Goal: Task Accomplishment & Management: Manage account settings

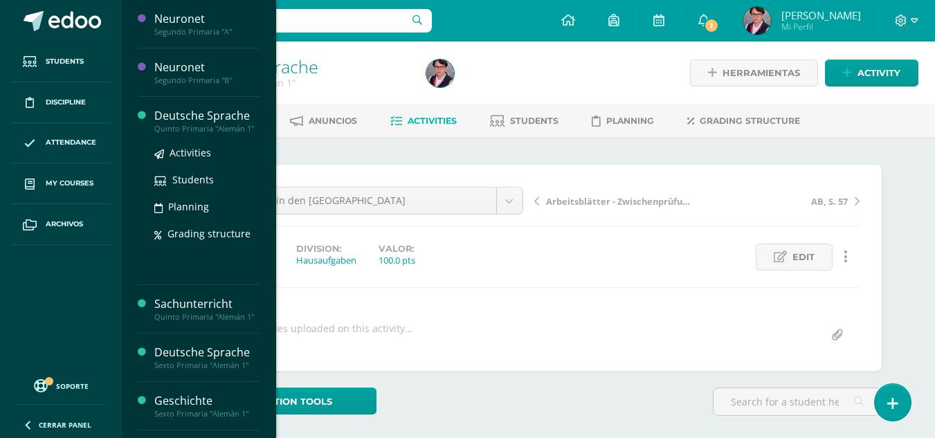
click at [237, 114] on div "Deutsche Sprache" at bounding box center [206, 116] width 105 height 16
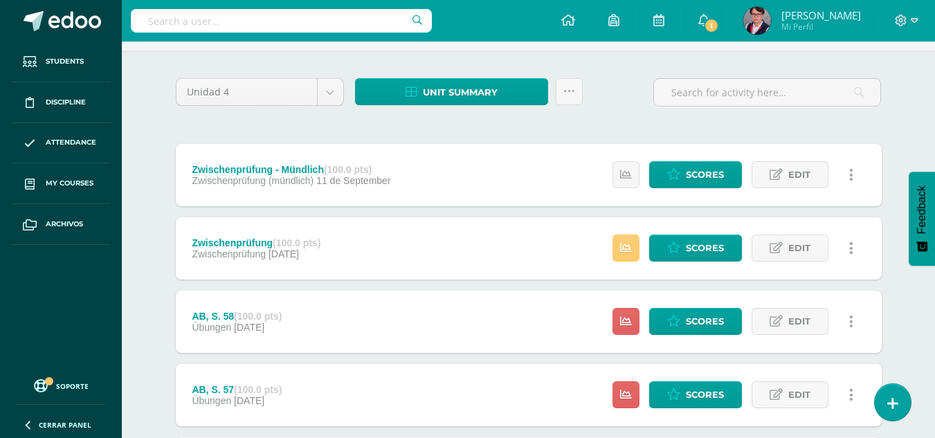
scroll to position [123, 0]
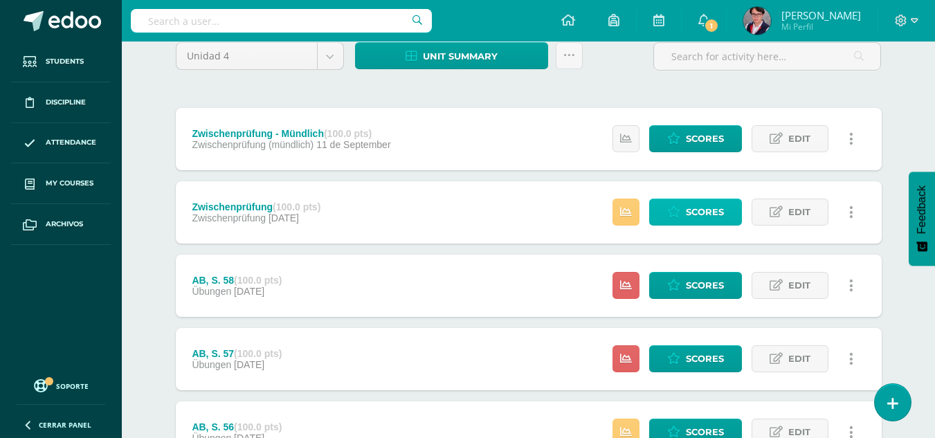
click at [674, 203] on link "Scores" at bounding box center [695, 212] width 93 height 27
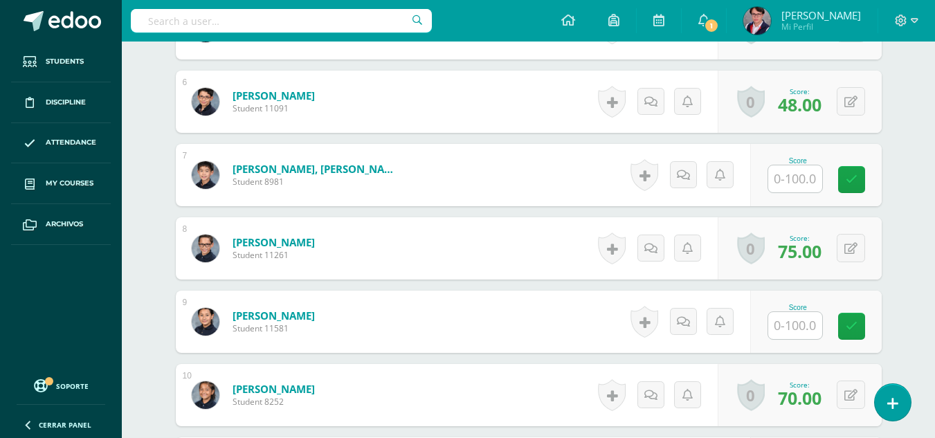
scroll to position [778, 0]
click at [780, 183] on input "text" at bounding box center [795, 178] width 54 height 27
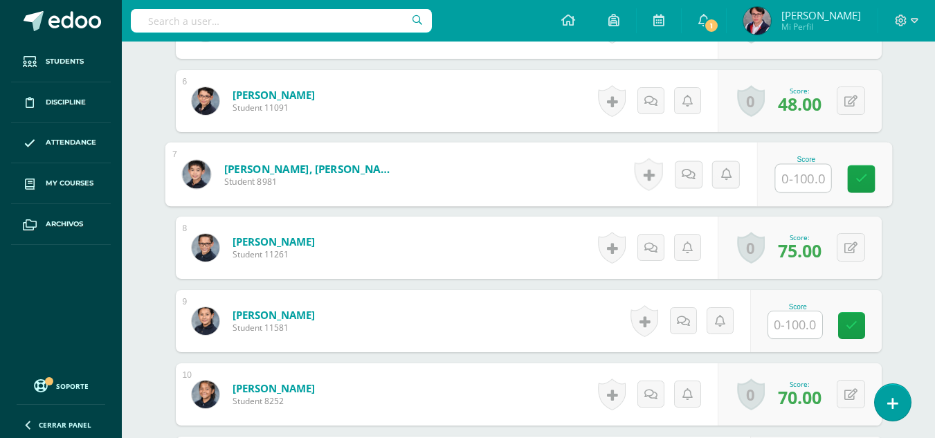
type input "2"
type input "50.5"
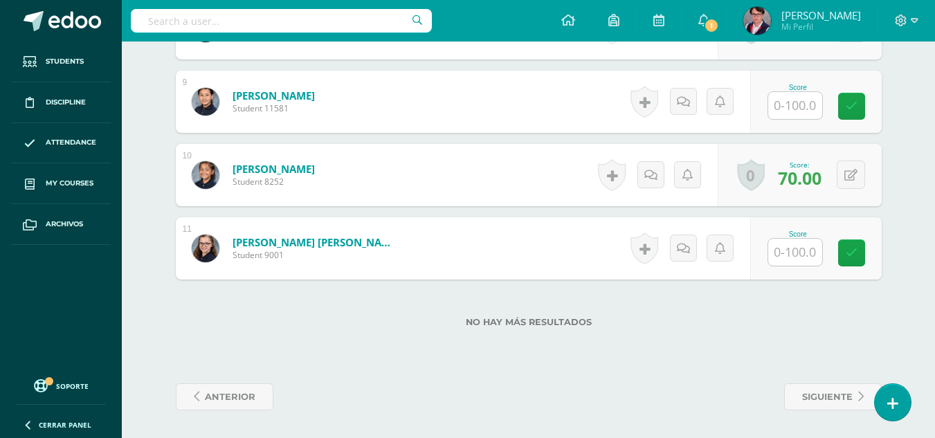
scroll to position [997, 0]
click at [786, 259] on input "text" at bounding box center [795, 253] width 54 height 27
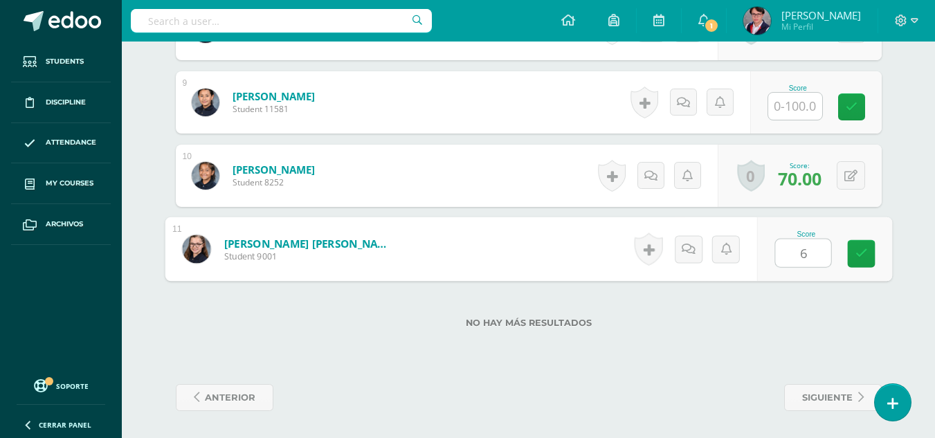
type input "60"
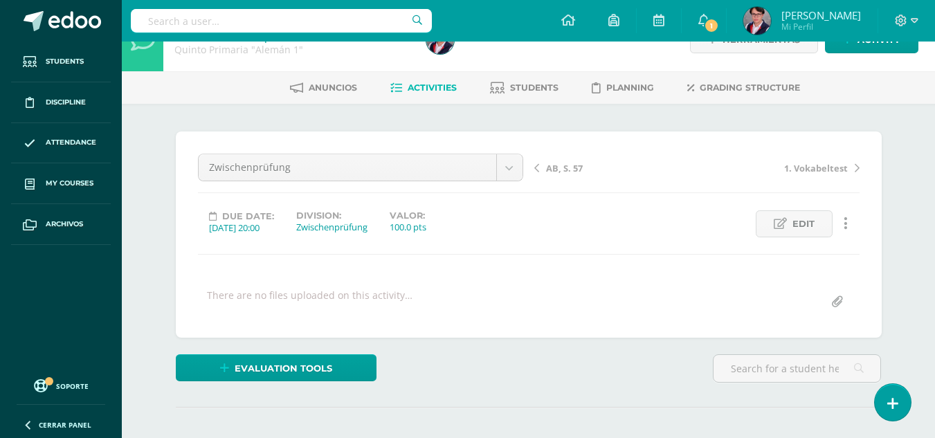
scroll to position [0, 0]
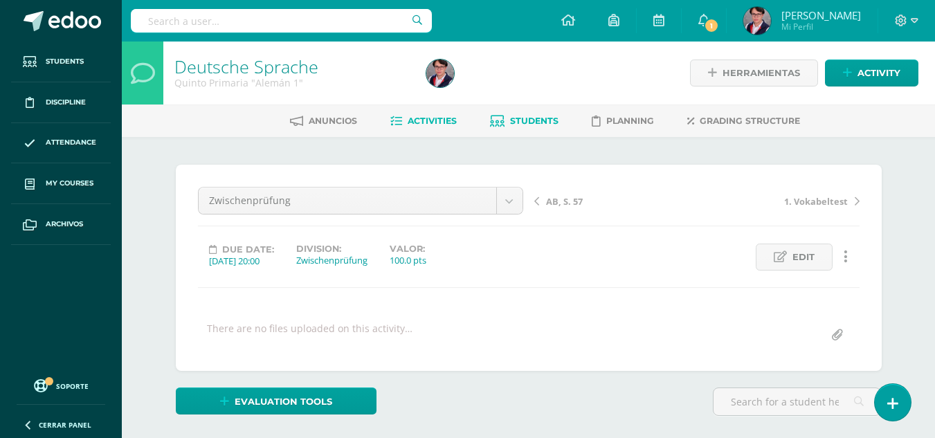
click at [548, 122] on span "Students" at bounding box center [534, 121] width 48 height 10
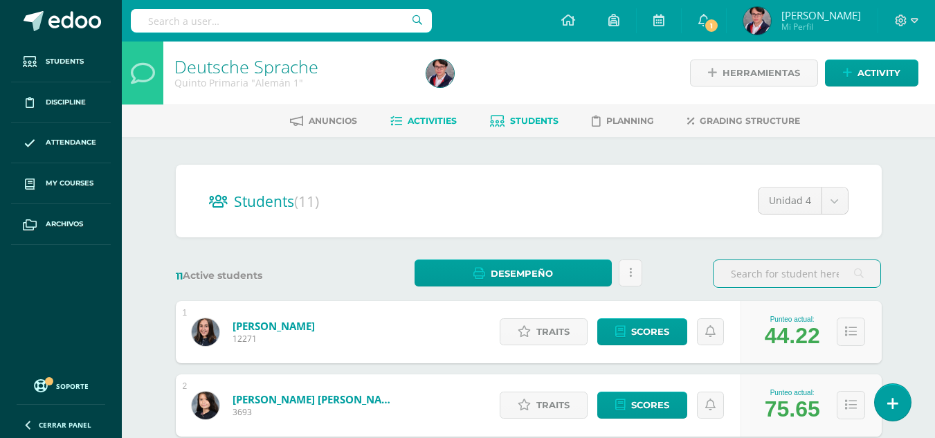
click at [429, 125] on span "Activities" at bounding box center [432, 121] width 49 height 10
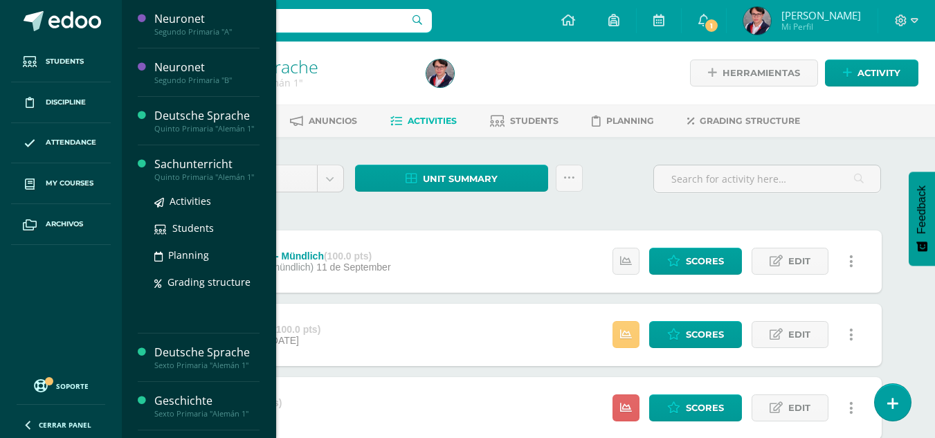
click at [224, 169] on div "Sachunterricht" at bounding box center [206, 164] width 105 height 16
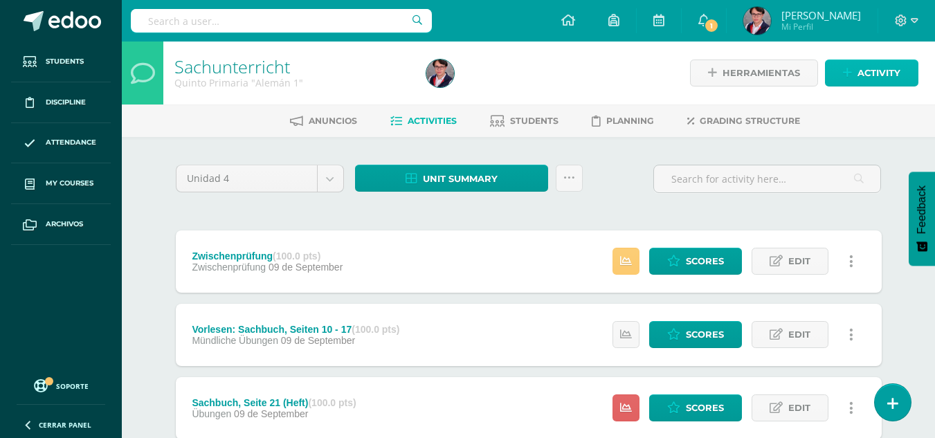
click at [866, 79] on span "Activity" at bounding box center [879, 73] width 43 height 26
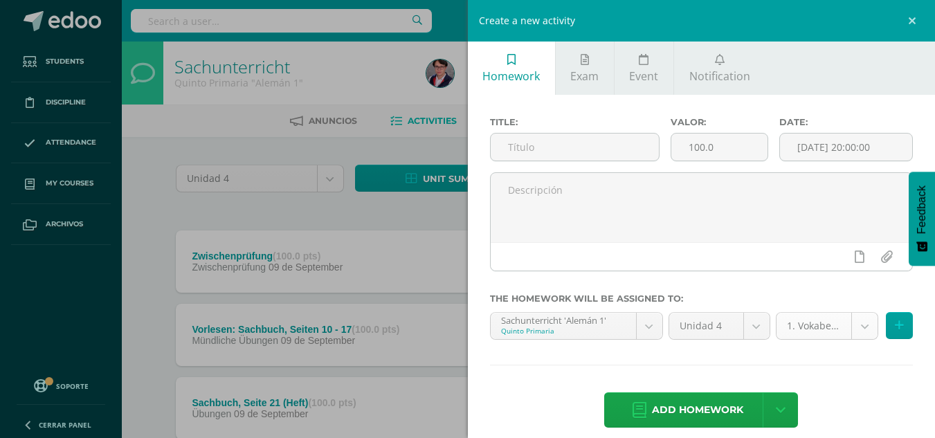
click at [856, 325] on body "Students Discipline Attendance My courses Archivos Soporte Help Reportar un pro…" at bounding box center [467, 412] width 935 height 825
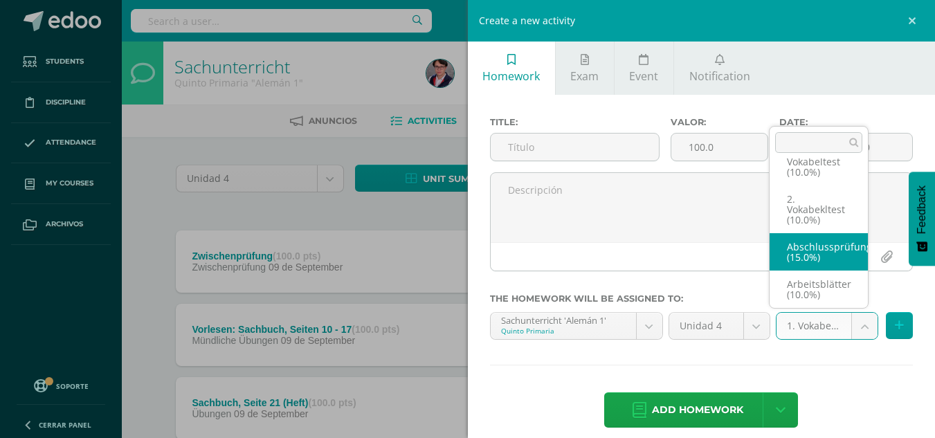
scroll to position [192, 0]
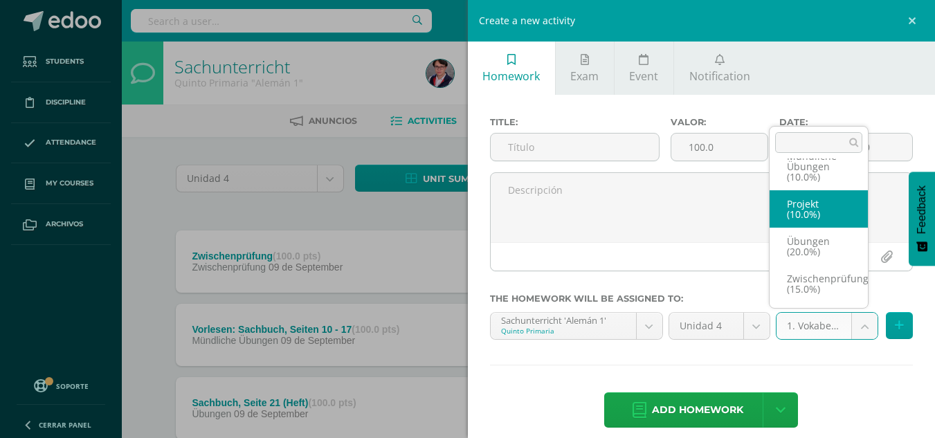
select select "233939"
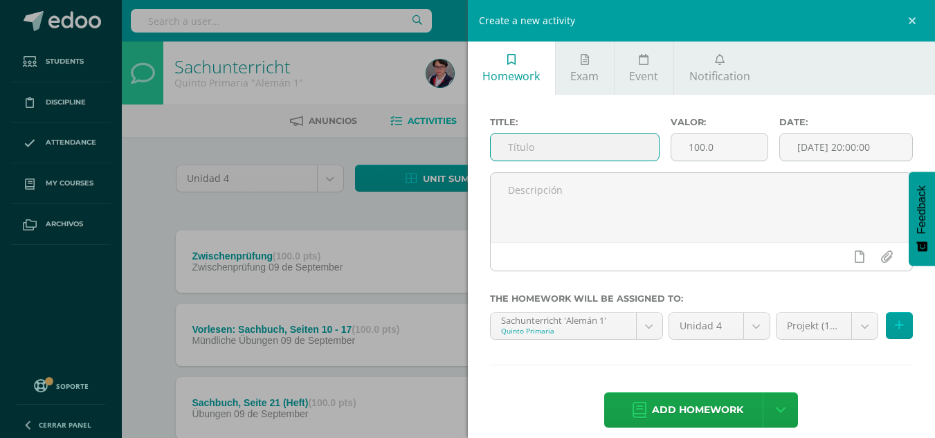
click at [571, 150] on input "text" at bounding box center [575, 147] width 168 height 27
type input "Polka tanzen"
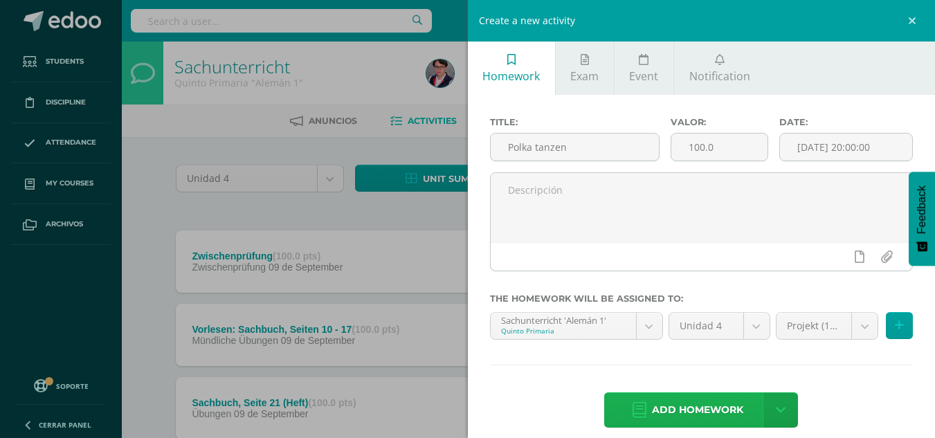
click at [665, 400] on span "Add homework" at bounding box center [697, 410] width 91 height 34
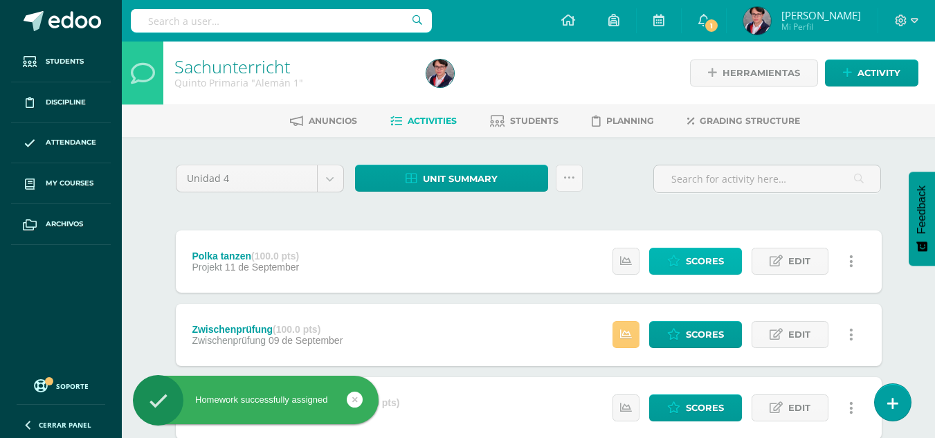
click at [705, 261] on span "Scores" at bounding box center [705, 261] width 38 height 26
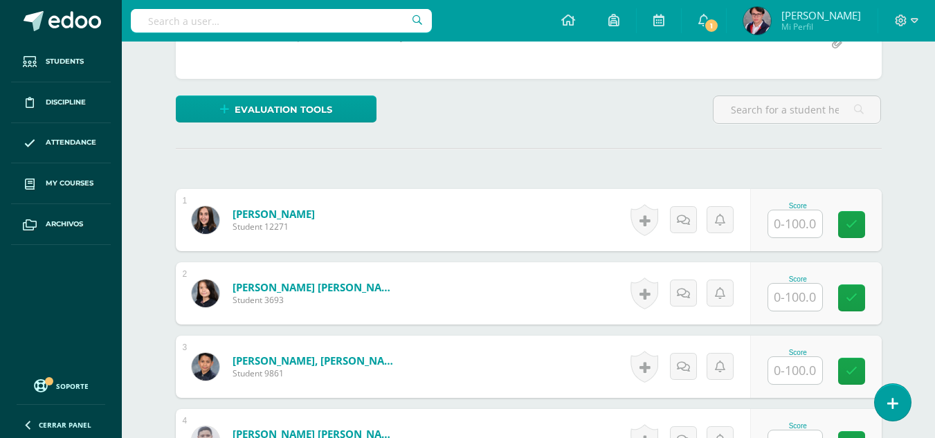
scroll to position [293, 0]
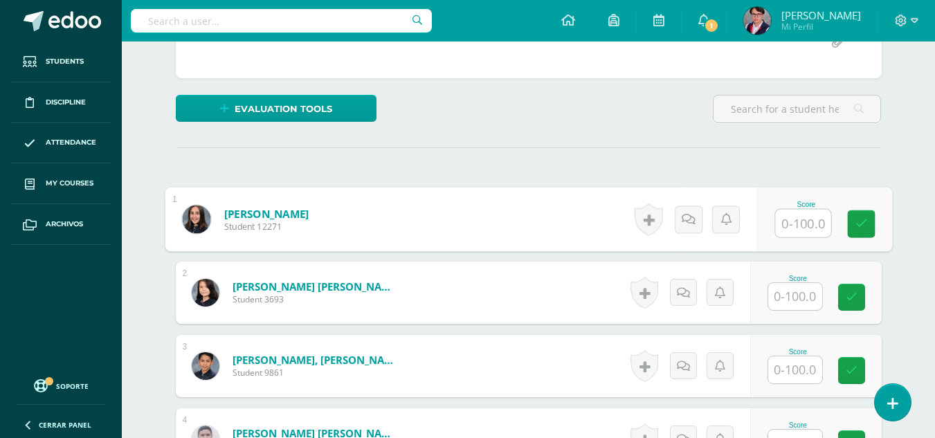
click at [809, 233] on input "text" at bounding box center [802, 224] width 55 height 28
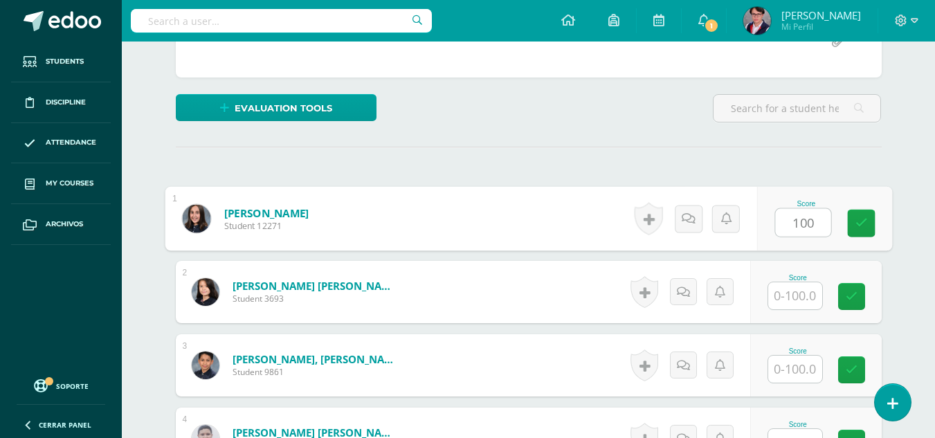
type input "100"
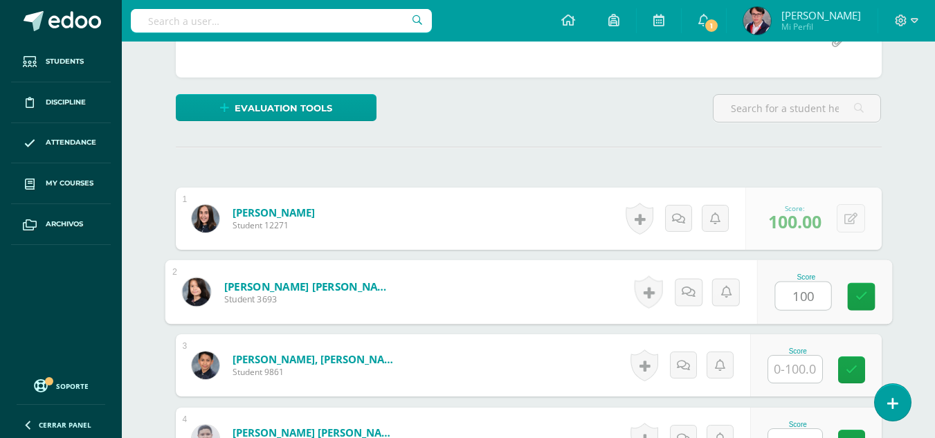
type input "100"
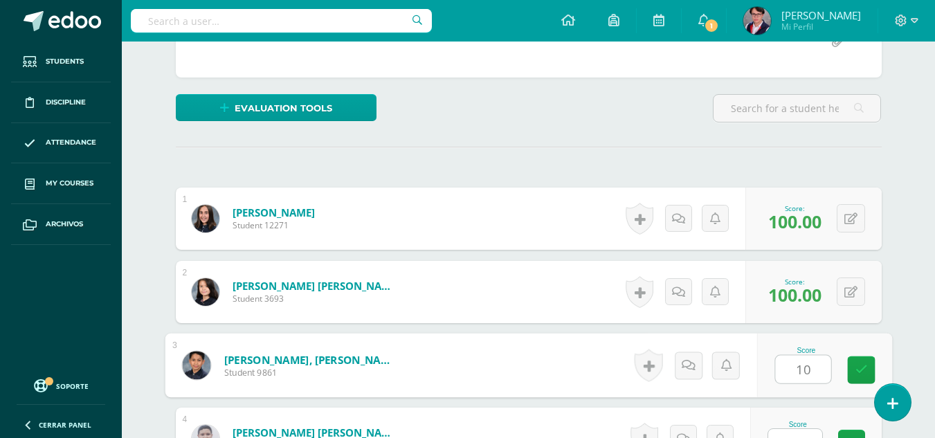
scroll to position [311, 0]
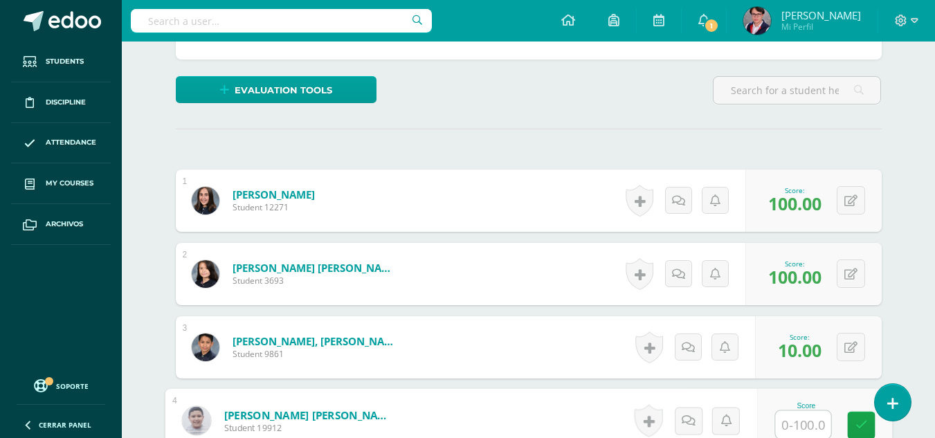
click at [846, 368] on div "0 Badges Badges obtained Aún no hay logros agregados Score: 10.00" at bounding box center [818, 347] width 127 height 62
click at [854, 351] on icon at bounding box center [850, 348] width 13 height 12
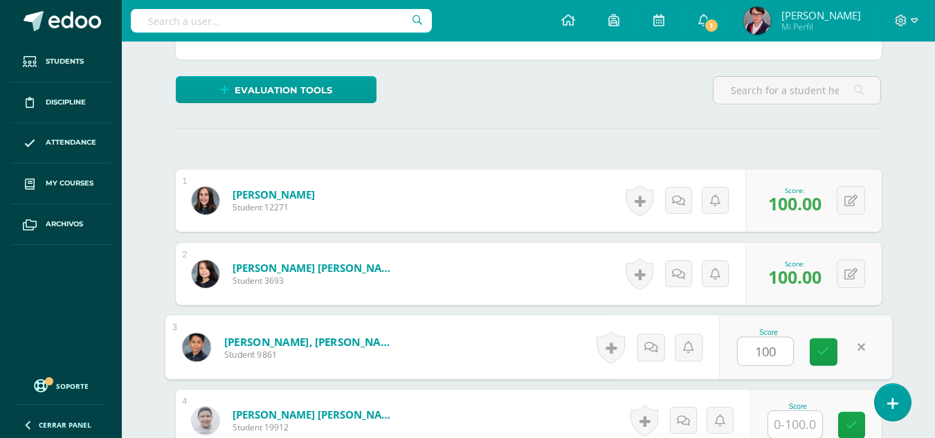
type input "100"
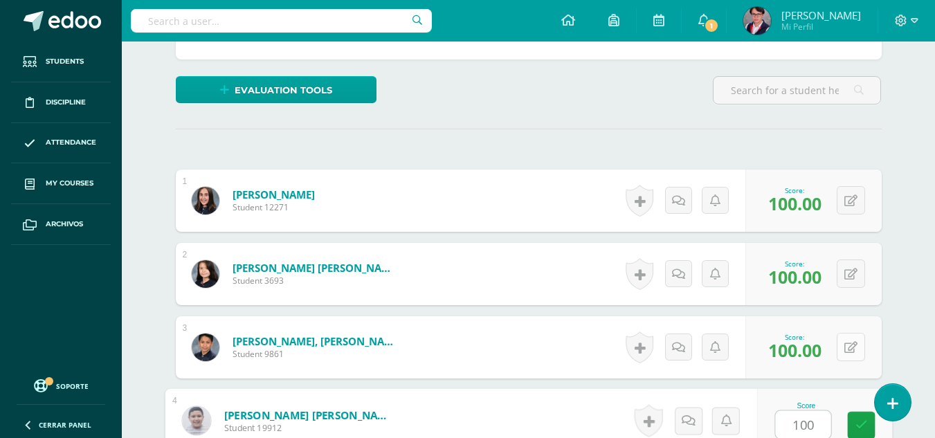
type input "100"
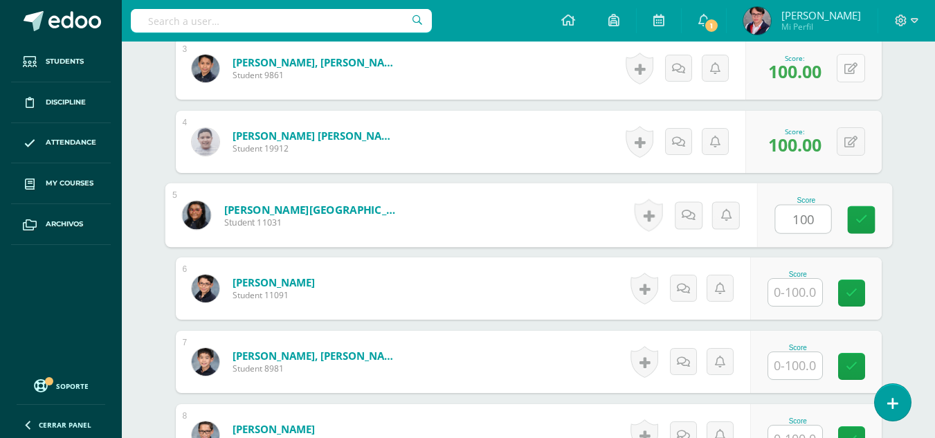
type input "100"
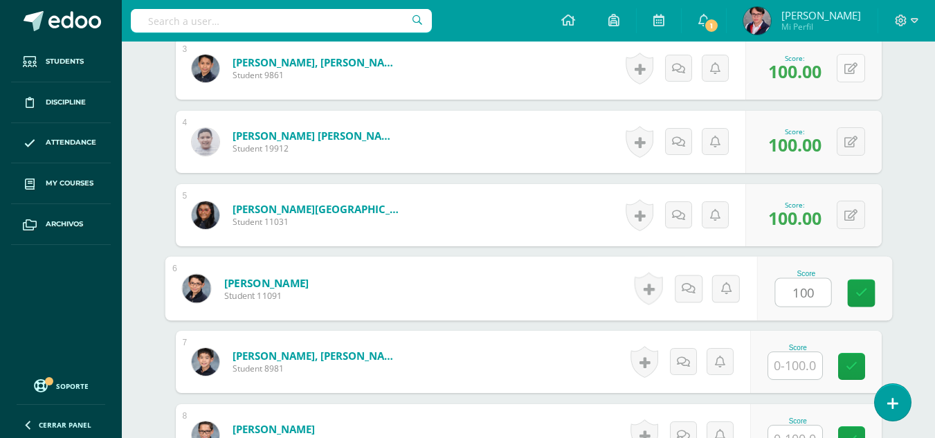
type input "100"
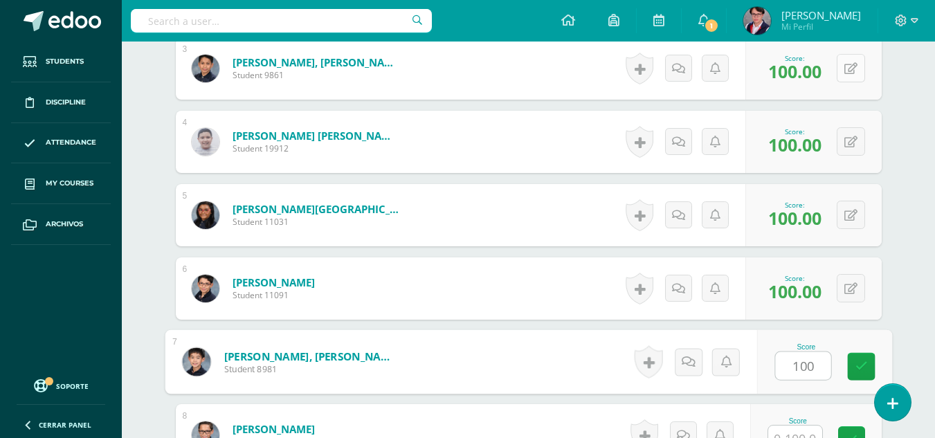
type input "100"
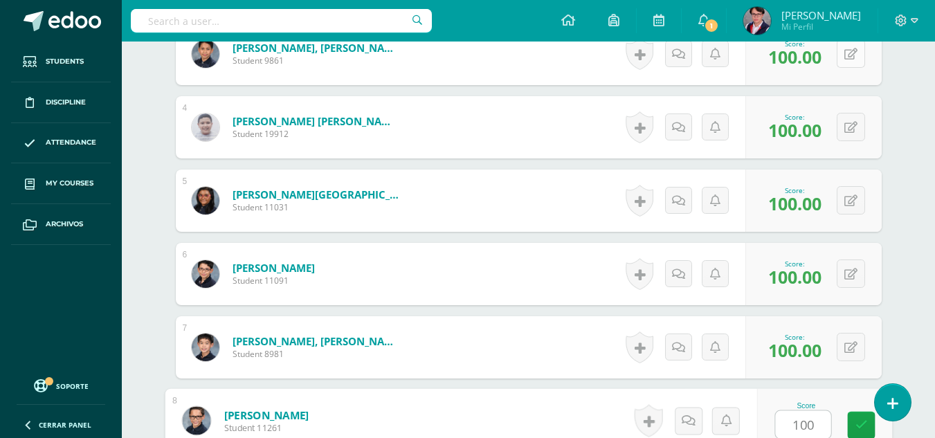
type input "100"
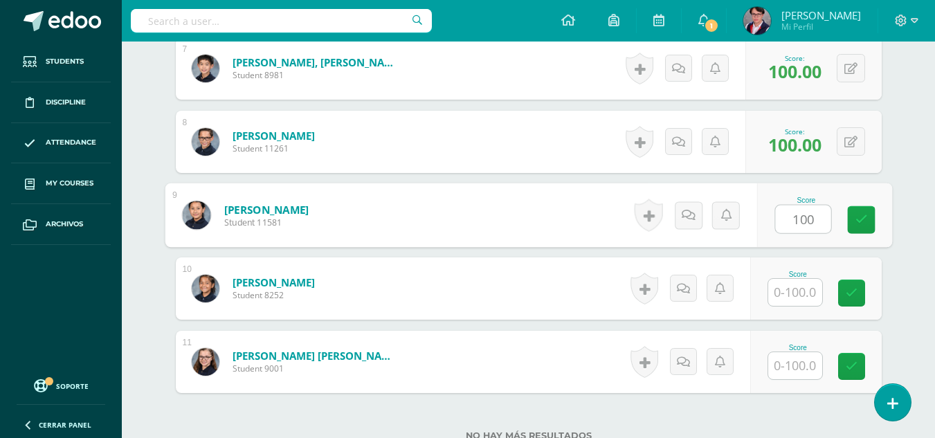
type input "100"
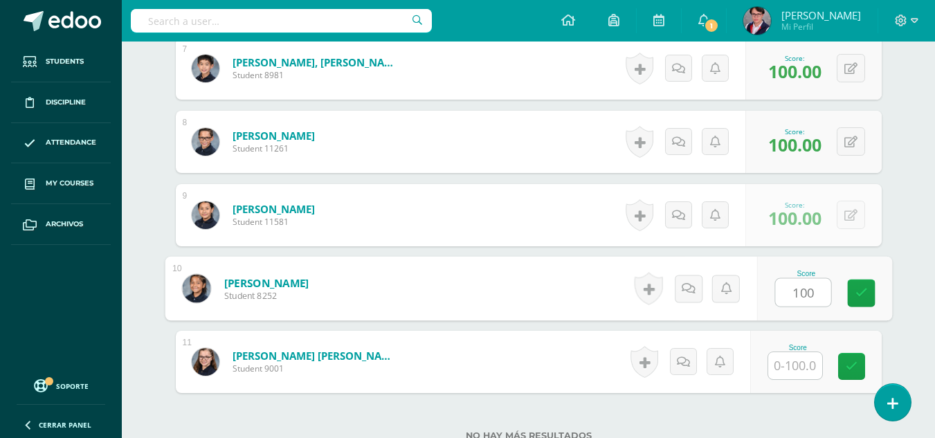
type input "100"
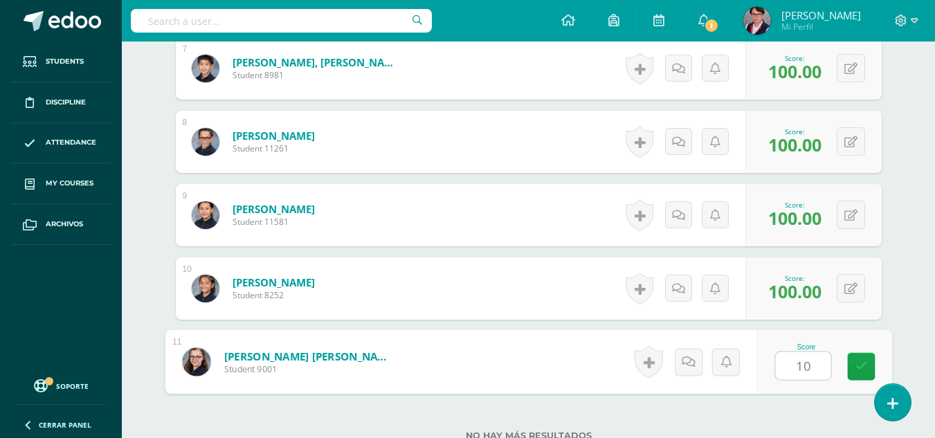
type input "100"
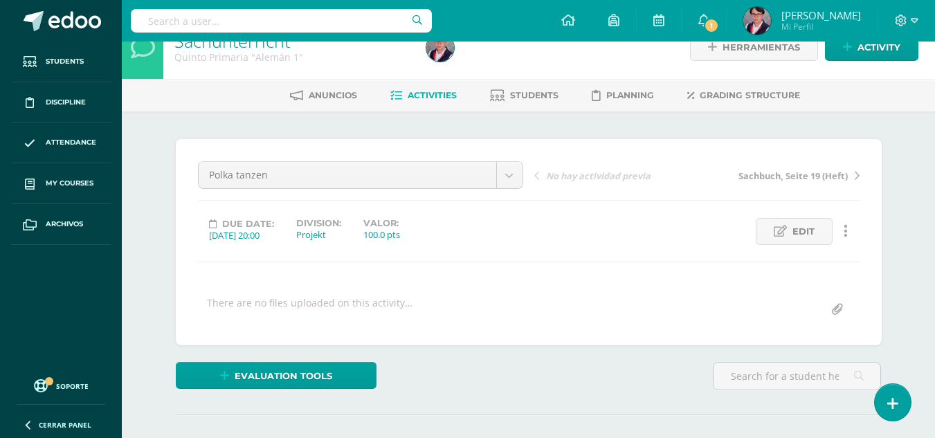
scroll to position [0, 0]
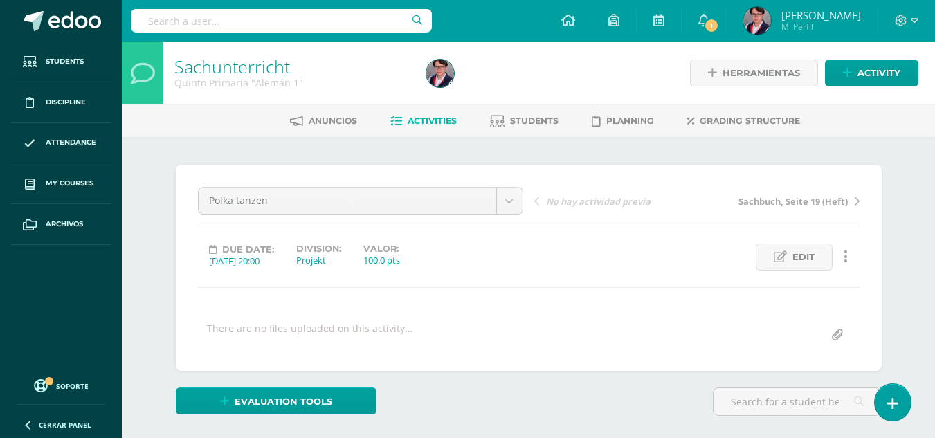
click at [429, 114] on link "Activities" at bounding box center [423, 121] width 66 height 22
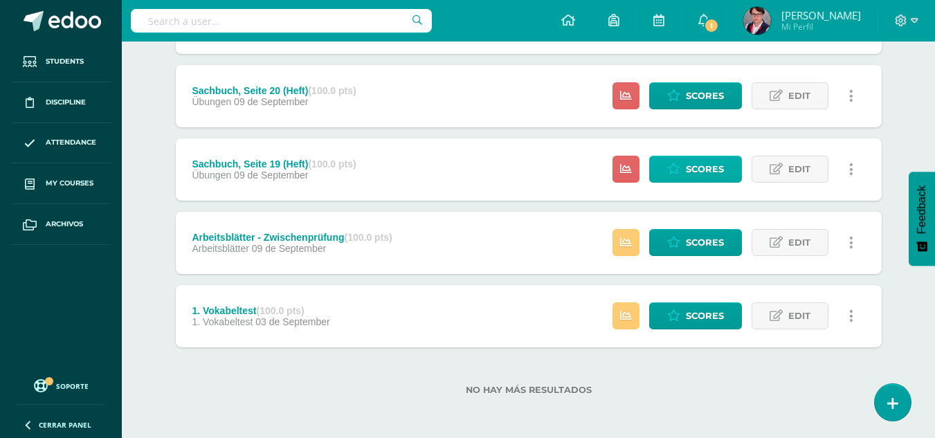
scroll to position [460, 0]
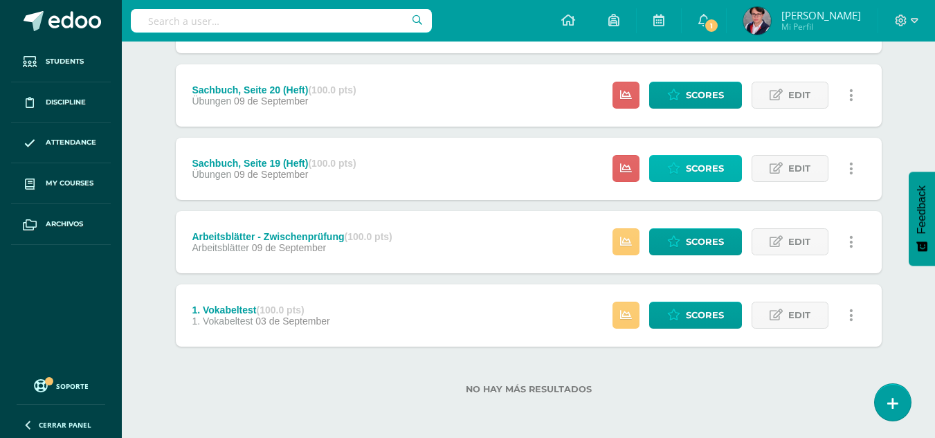
click at [703, 163] on span "Scores" at bounding box center [705, 169] width 38 height 26
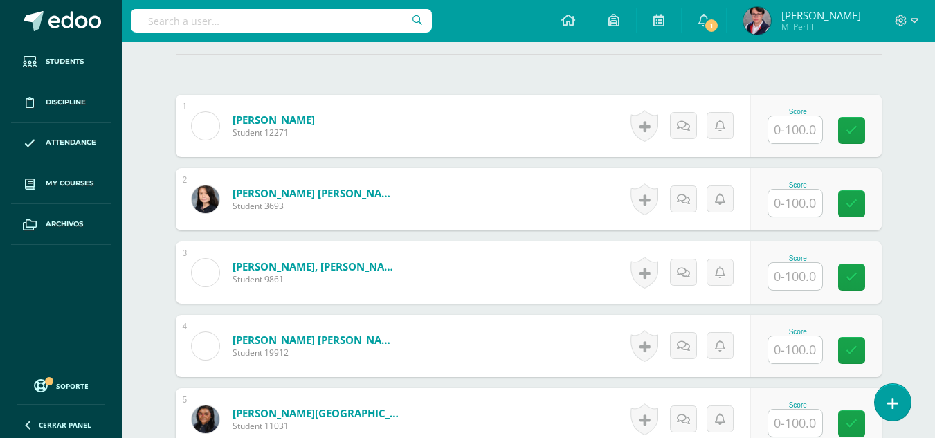
scroll to position [387, 0]
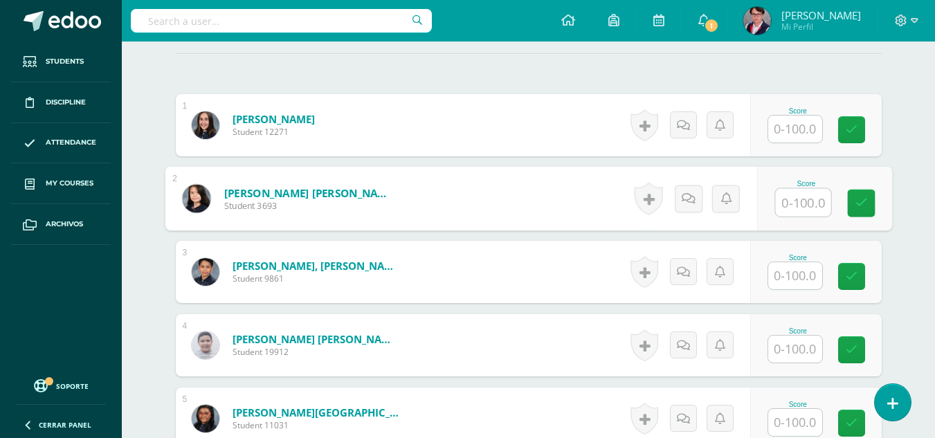
click at [800, 201] on input "text" at bounding box center [802, 203] width 55 height 28
type input "100"
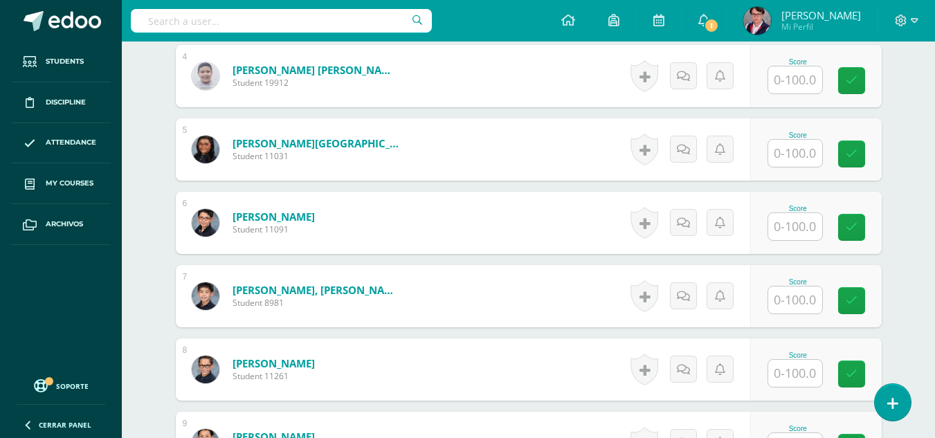
scroll to position [657, 0]
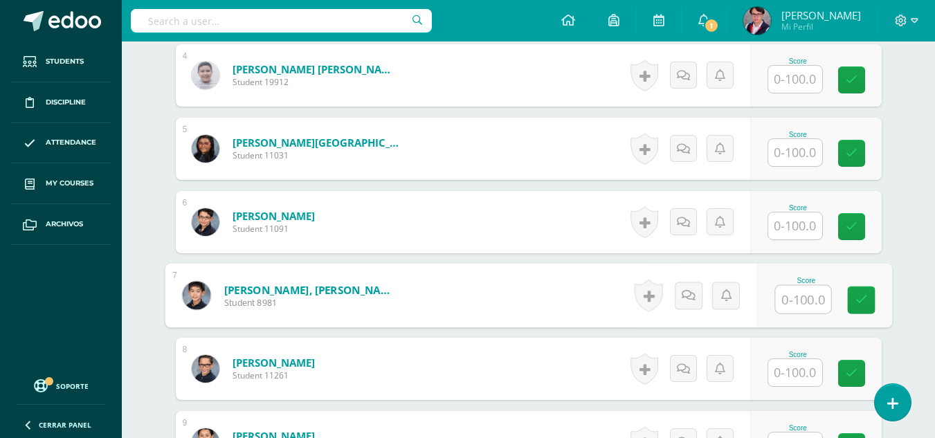
click at [794, 307] on input "text" at bounding box center [802, 300] width 55 height 28
type input "25"
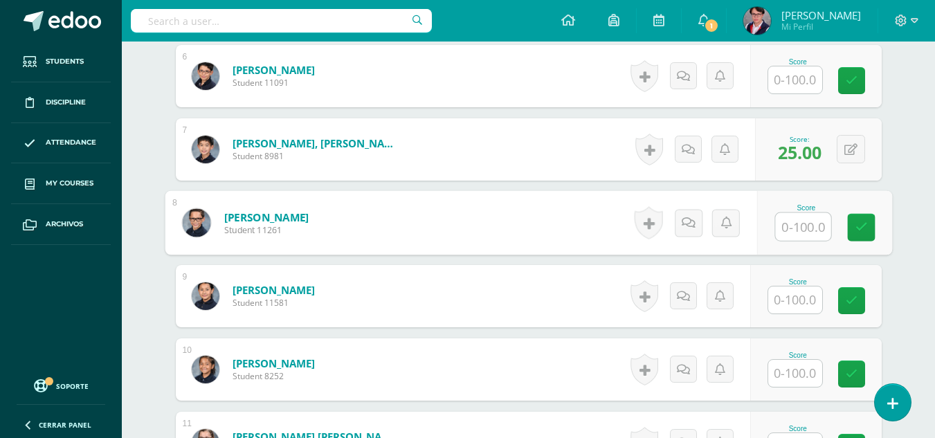
scroll to position [804, 0]
click at [799, 241] on div "Score" at bounding box center [824, 222] width 135 height 64
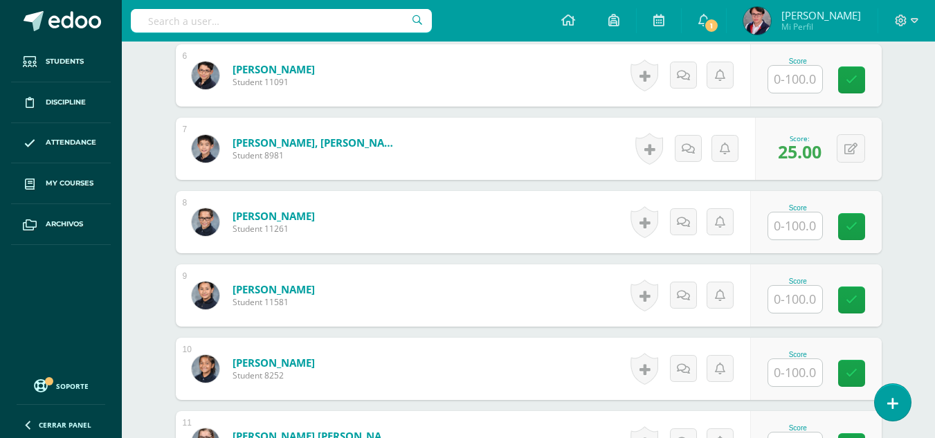
click at [797, 235] on input "text" at bounding box center [795, 226] width 54 height 27
type input "42"
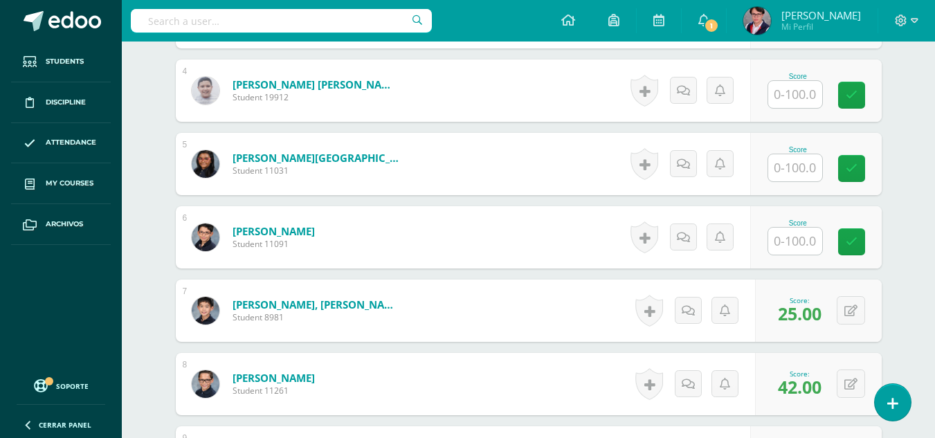
click at [500, 280] on form "León Kolbe, Jan Markus Student 8981 Score 25.00 0 Badges 25.00" at bounding box center [529, 311] width 706 height 62
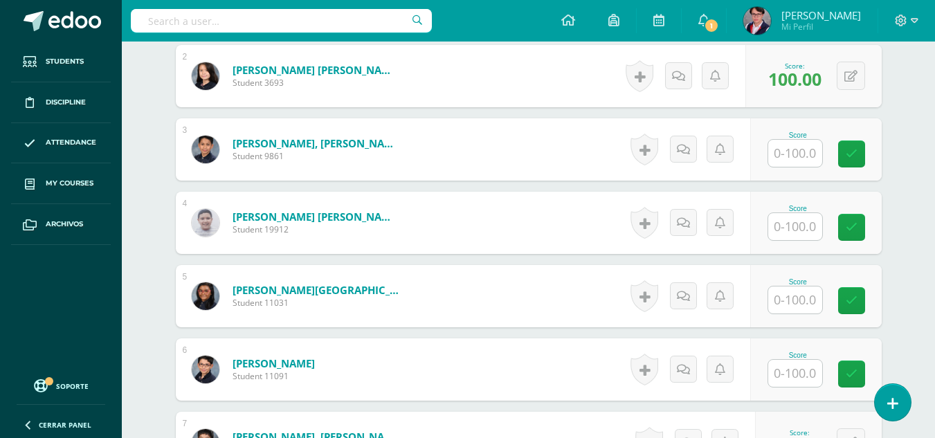
scroll to position [509, 0]
click at [796, 156] on input "text" at bounding box center [795, 154] width 54 height 27
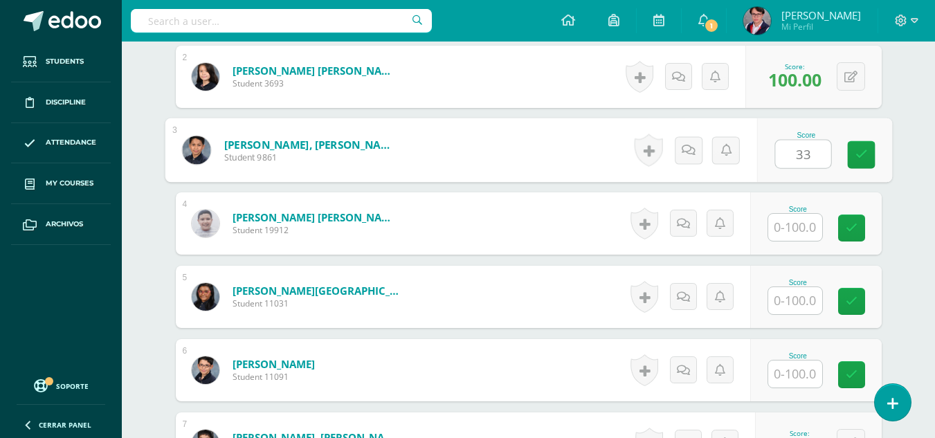
type input "33"
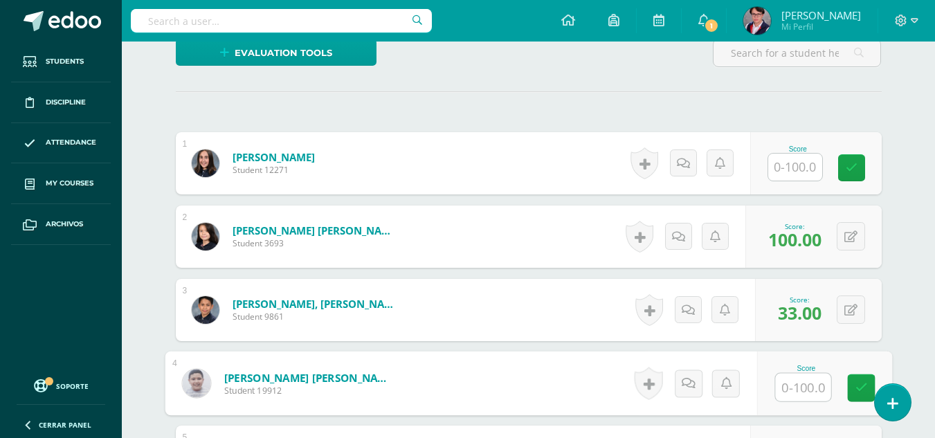
scroll to position [346, 0]
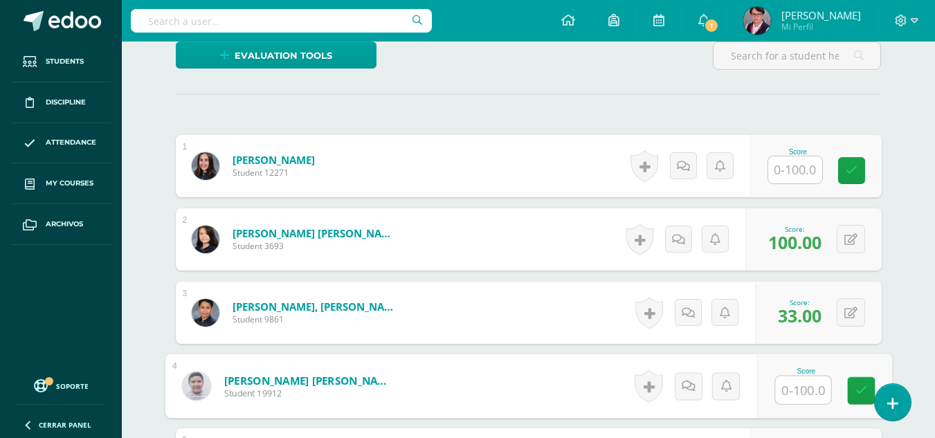
click at [798, 161] on input "text" at bounding box center [795, 169] width 54 height 27
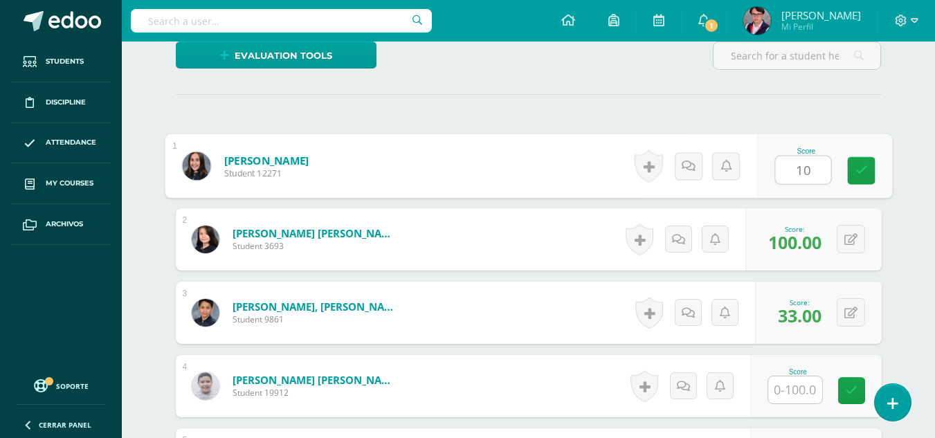
type input "100"
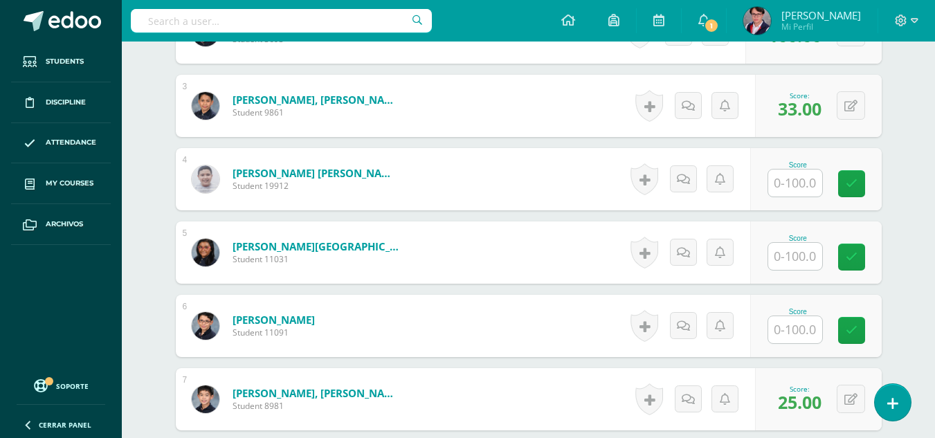
scroll to position [554, 0]
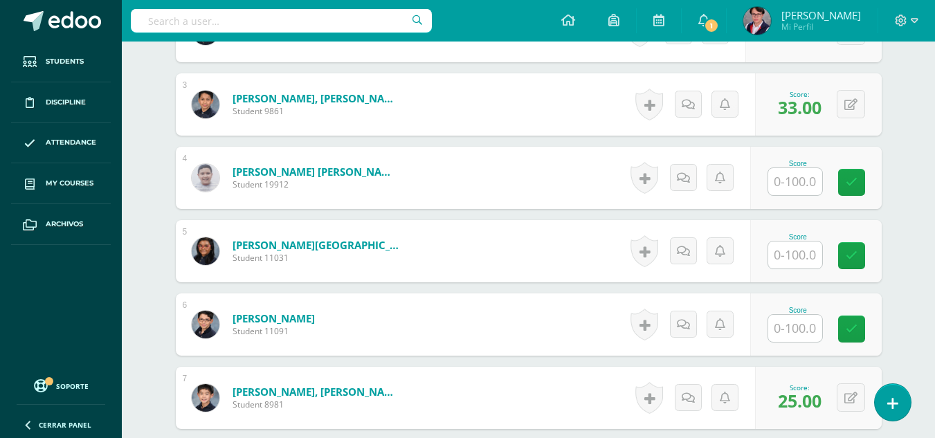
click at [801, 246] on input "text" at bounding box center [795, 255] width 54 height 27
type input "100"
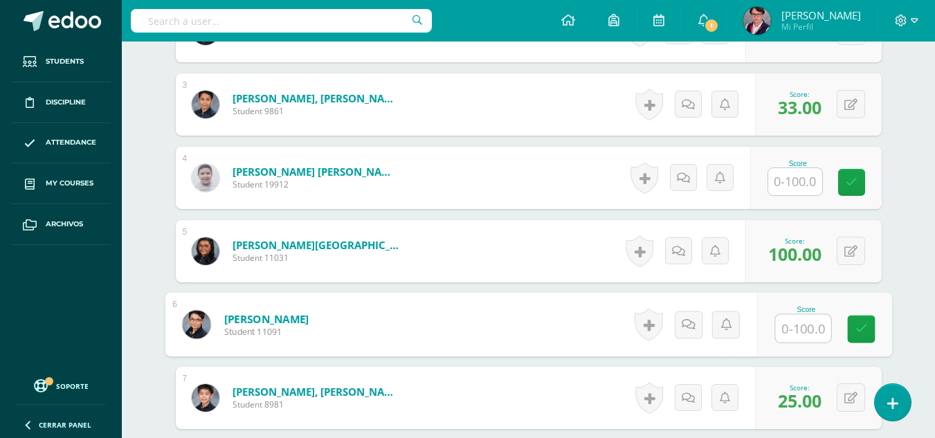
scroll to position [550, 0]
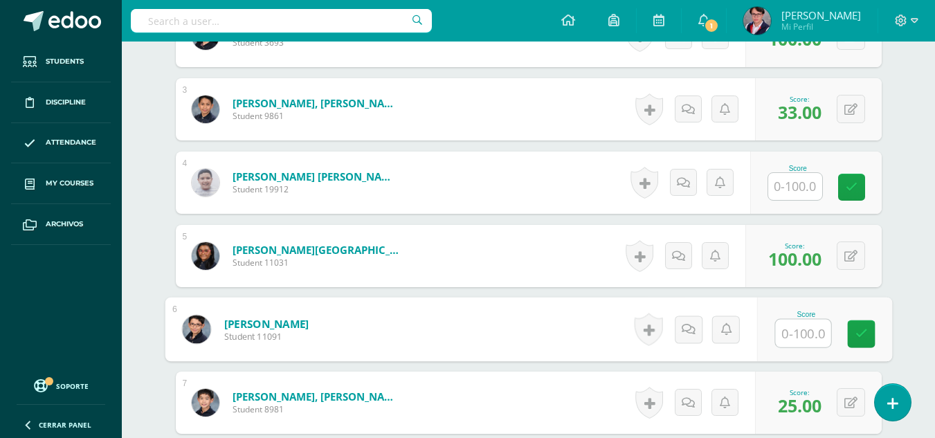
click at [799, 197] on input "text" at bounding box center [795, 186] width 54 height 27
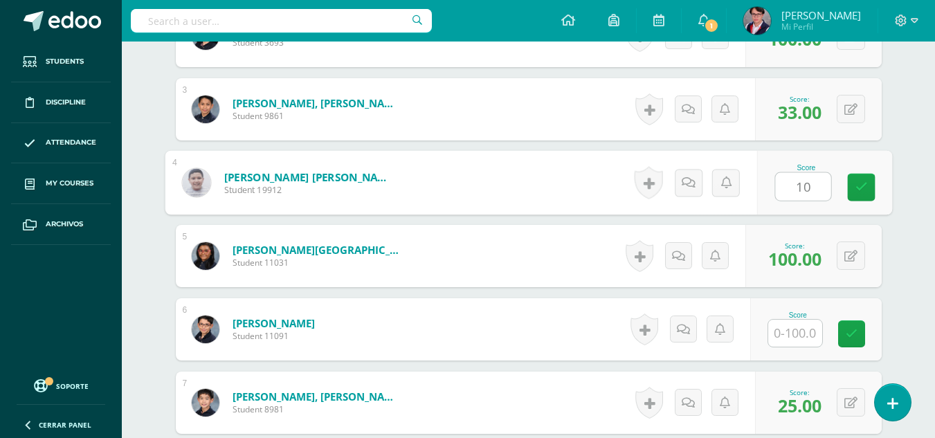
type input "100"
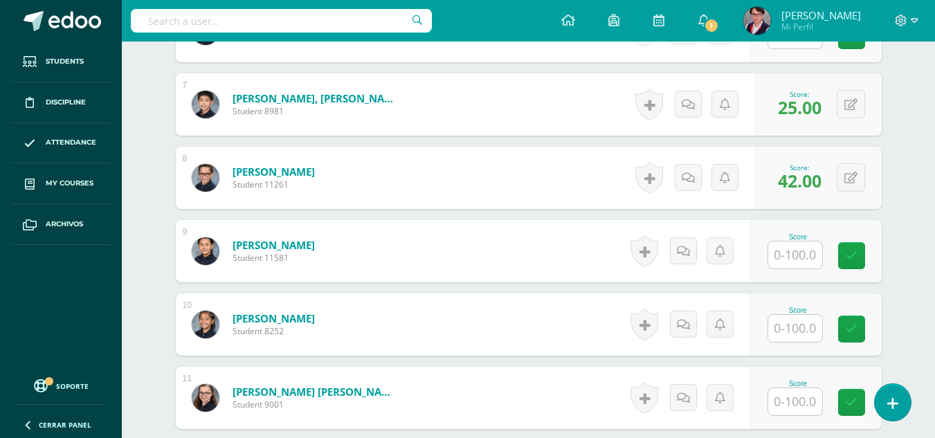
scroll to position [882, 0]
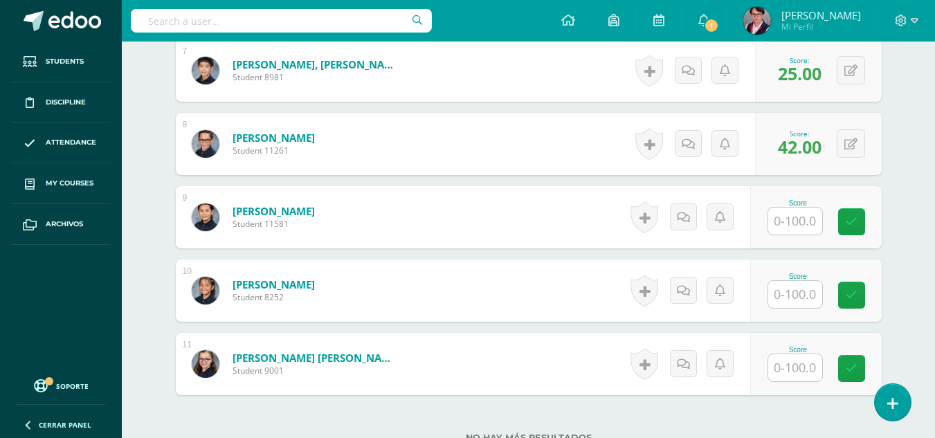
click at [798, 213] on input "text" at bounding box center [795, 221] width 54 height 27
type input "100"
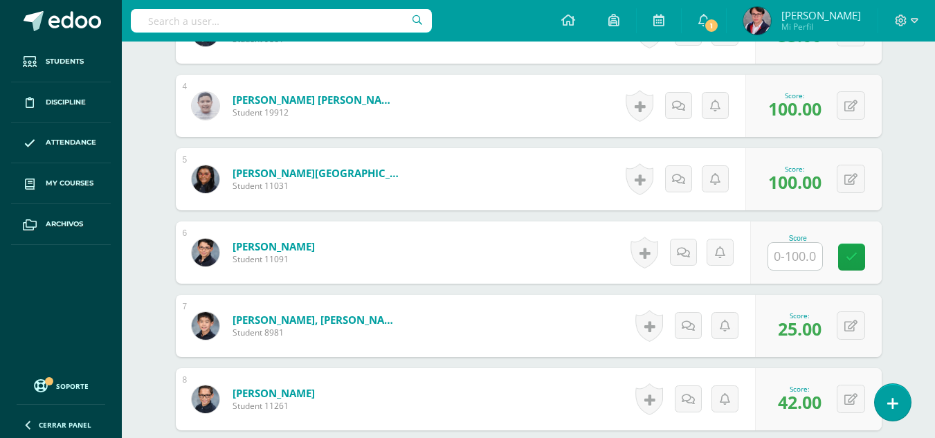
scroll to position [626, 0]
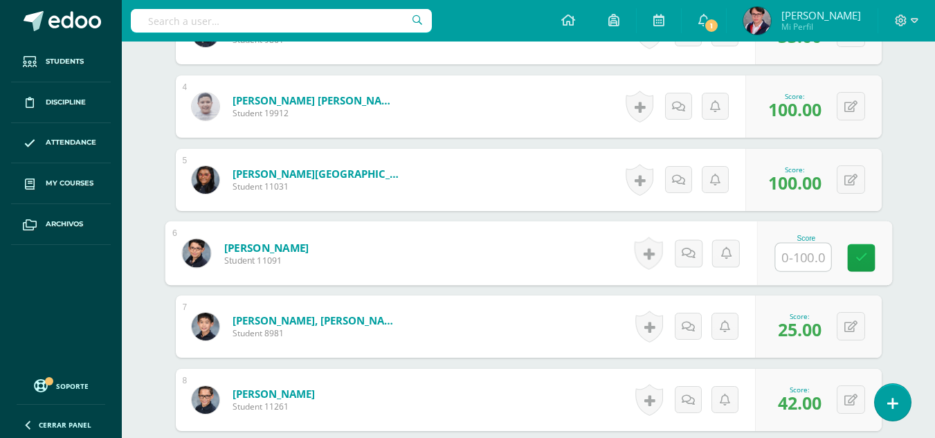
click at [793, 251] on input "text" at bounding box center [802, 258] width 55 height 28
type input "75"
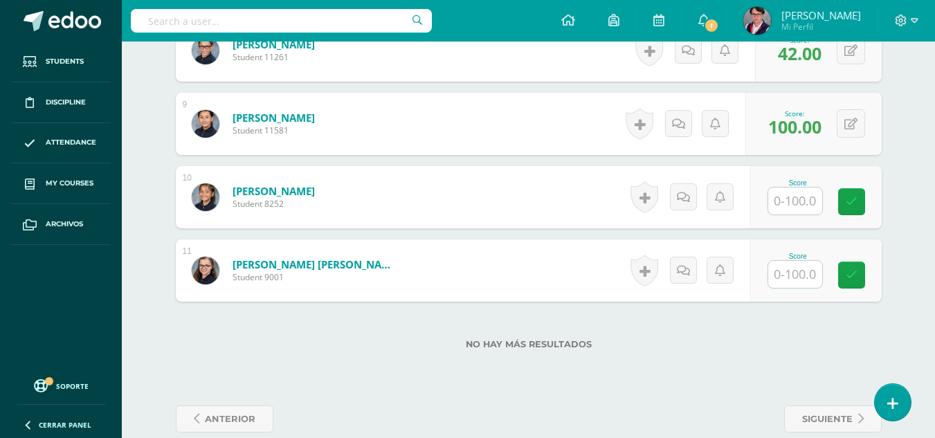
scroll to position [977, 0]
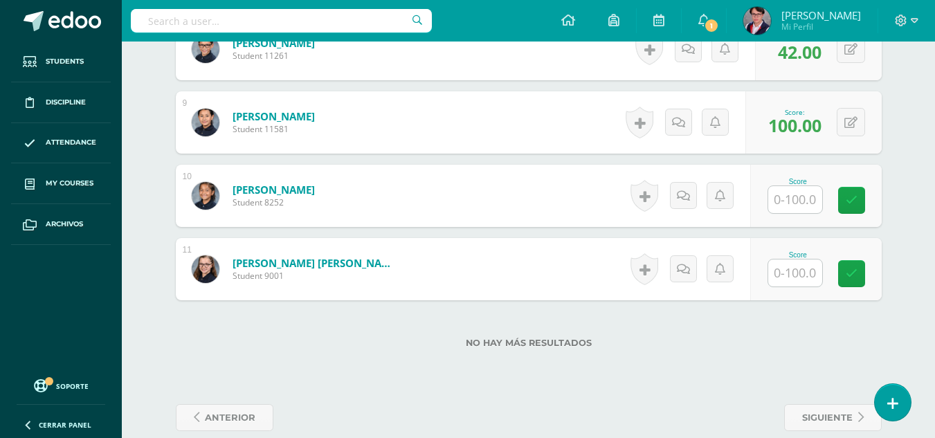
click at [787, 287] on div at bounding box center [795, 273] width 55 height 28
click at [796, 273] on input "text" at bounding box center [795, 273] width 54 height 27
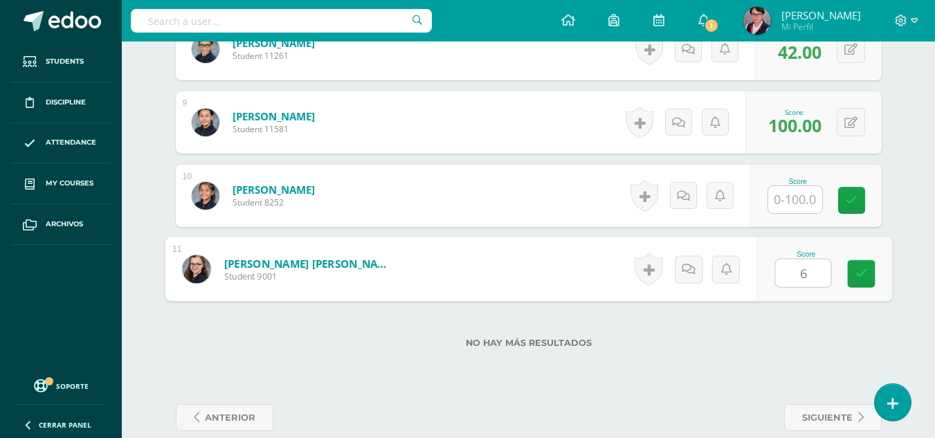
type input "67"
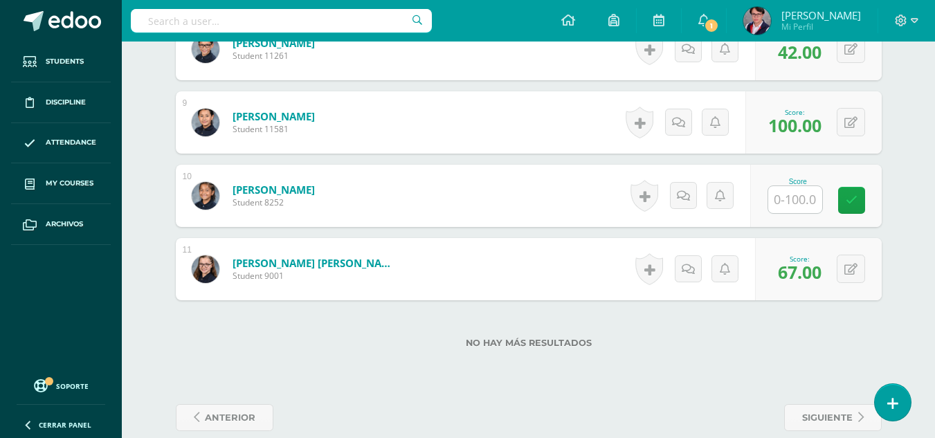
click at [795, 199] on input "text" at bounding box center [795, 199] width 54 height 27
type input "100"
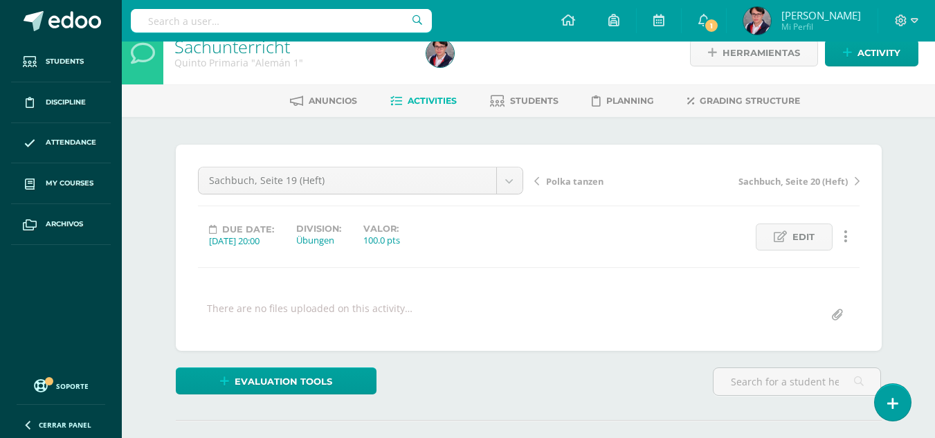
scroll to position [0, 0]
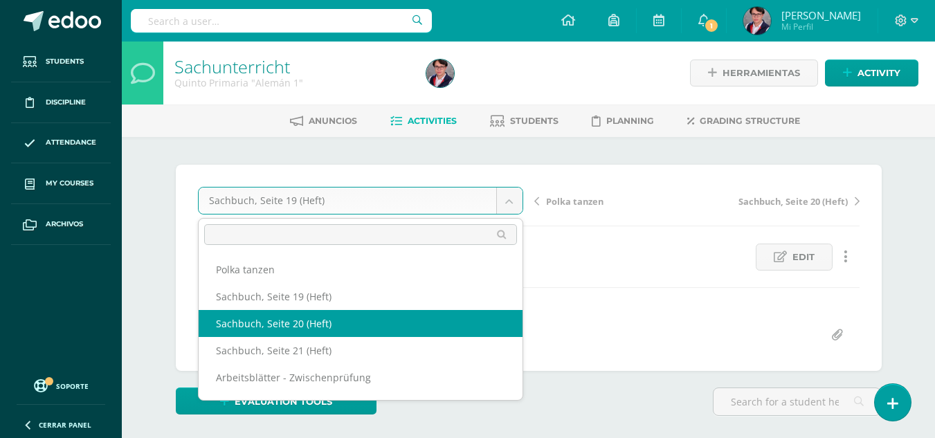
select select "/dashboard/teacher/grade-activity/235147/"
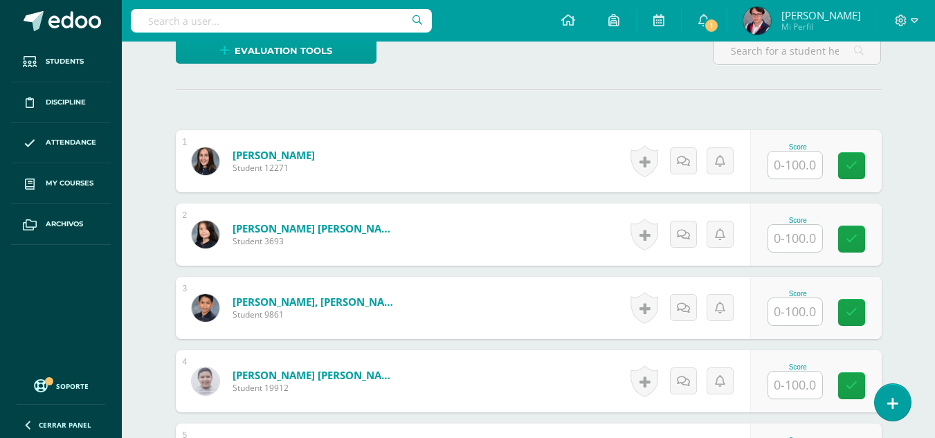
scroll to position [349, 0]
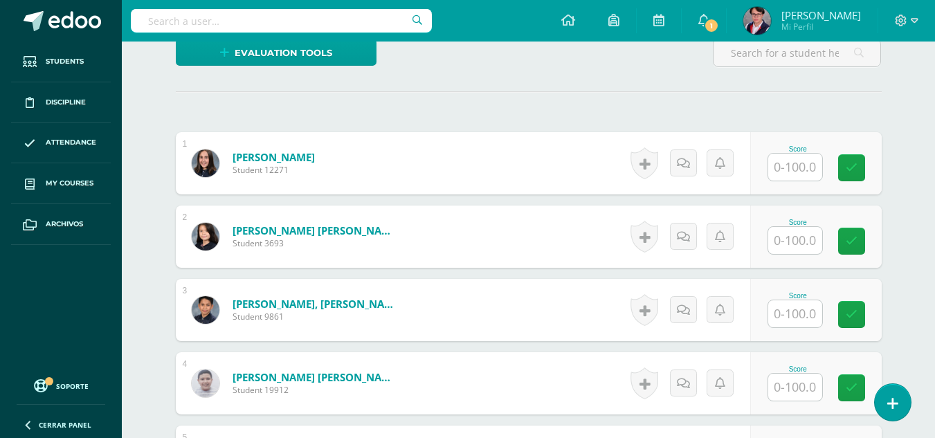
click at [797, 233] on input "text" at bounding box center [795, 240] width 54 height 27
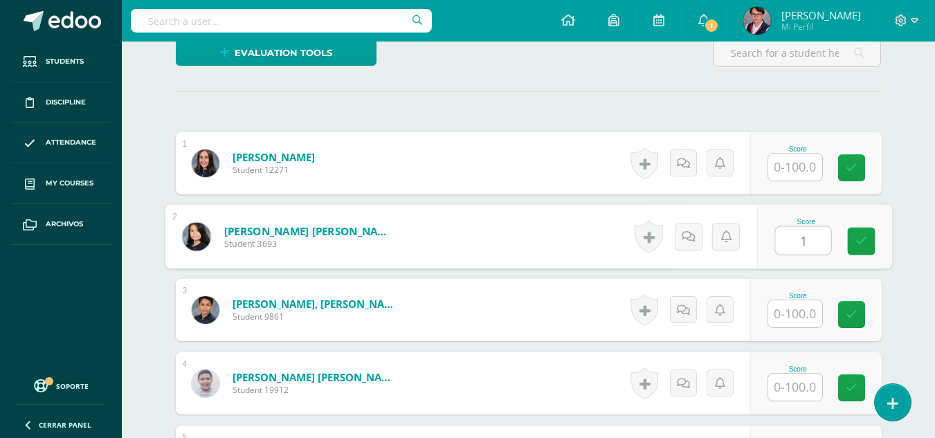
scroll to position [350, 0]
type input "100"
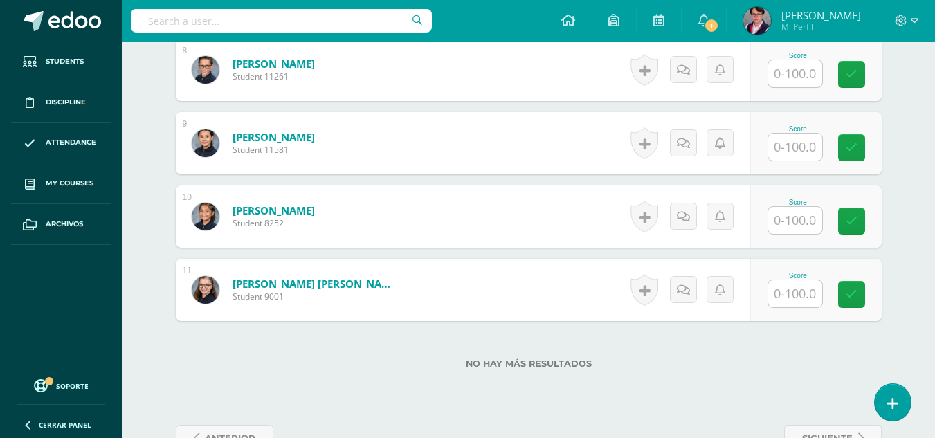
scroll to position [957, 0]
click at [797, 218] on input "text" at bounding box center [795, 219] width 54 height 27
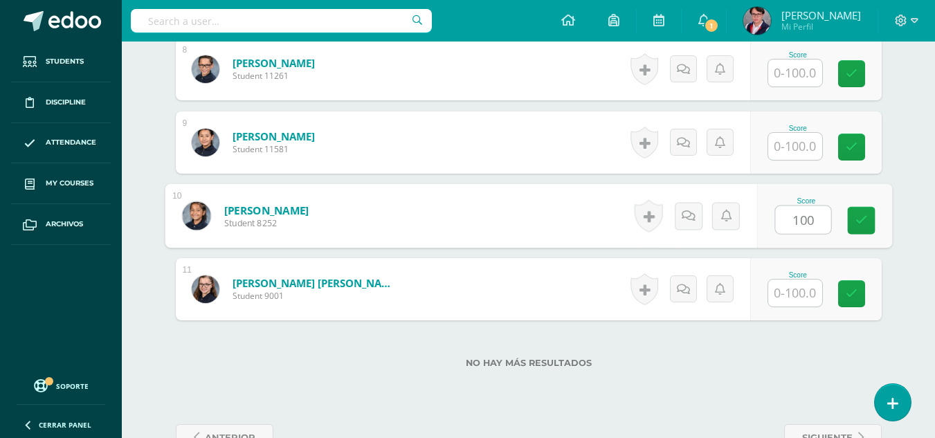
type input "100"
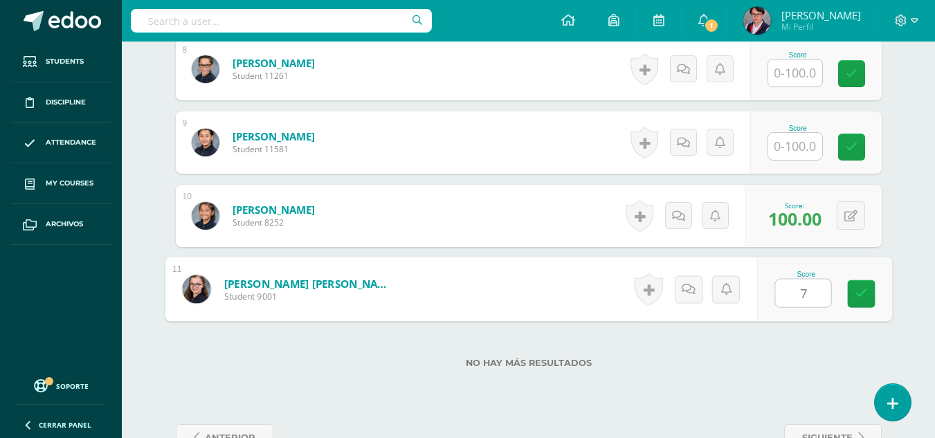
type input "78"
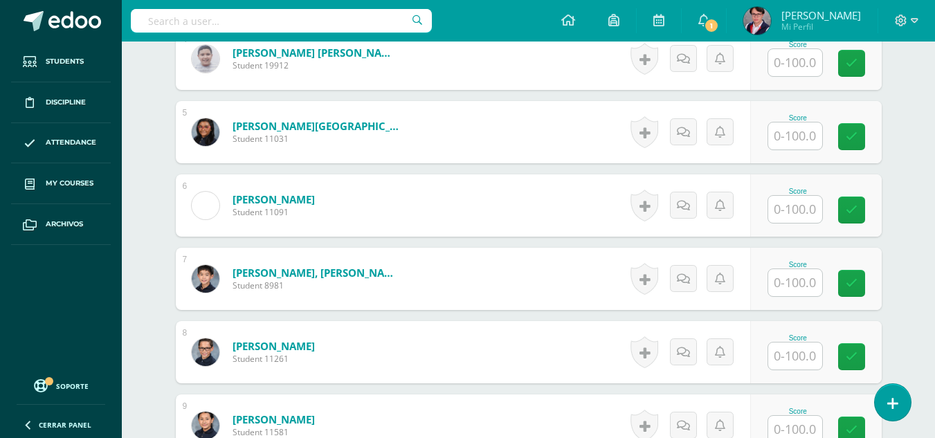
scroll to position [672, 0]
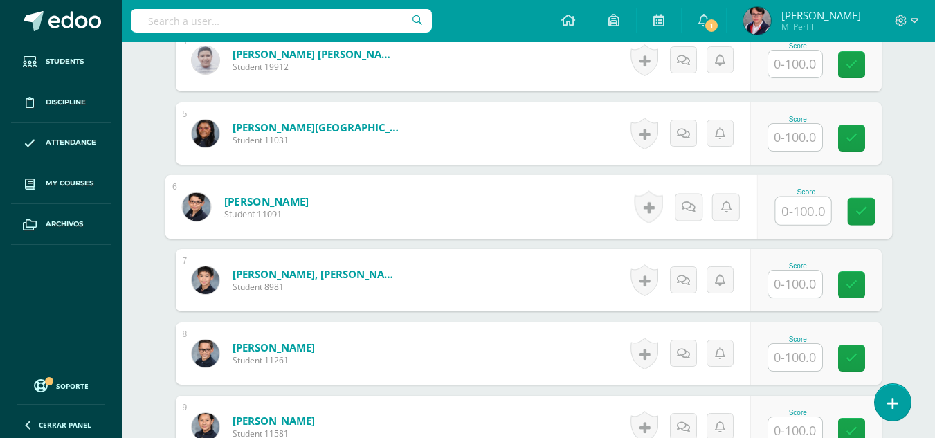
click at [798, 209] on input "text" at bounding box center [802, 211] width 55 height 28
type input "89"
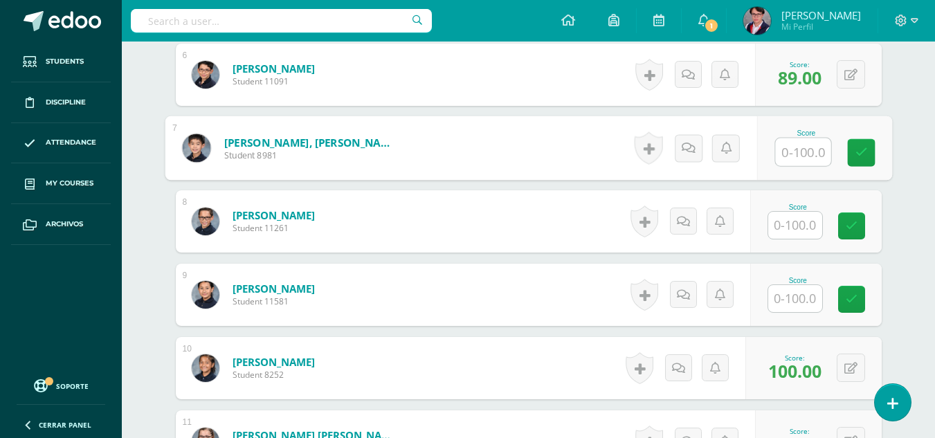
scroll to position [805, 0]
click at [795, 302] on input "text" at bounding box center [795, 297] width 54 height 27
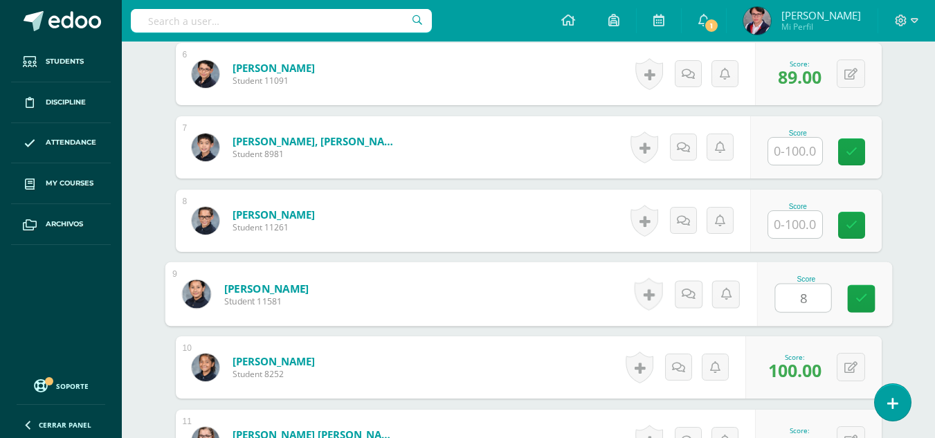
type input "89"
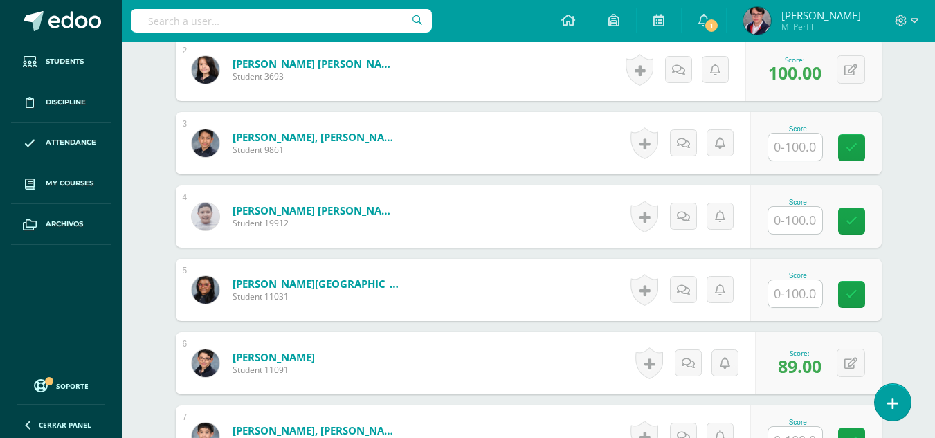
scroll to position [514, 0]
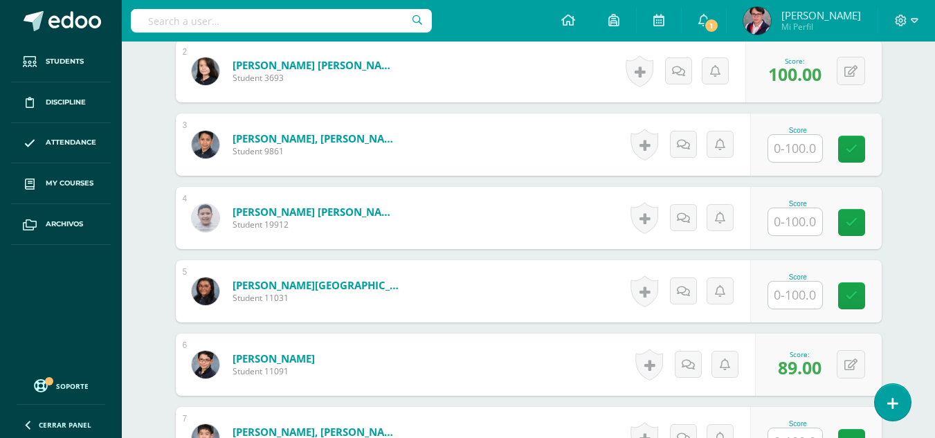
click at [793, 231] on input "text" at bounding box center [795, 221] width 54 height 27
type input "89"
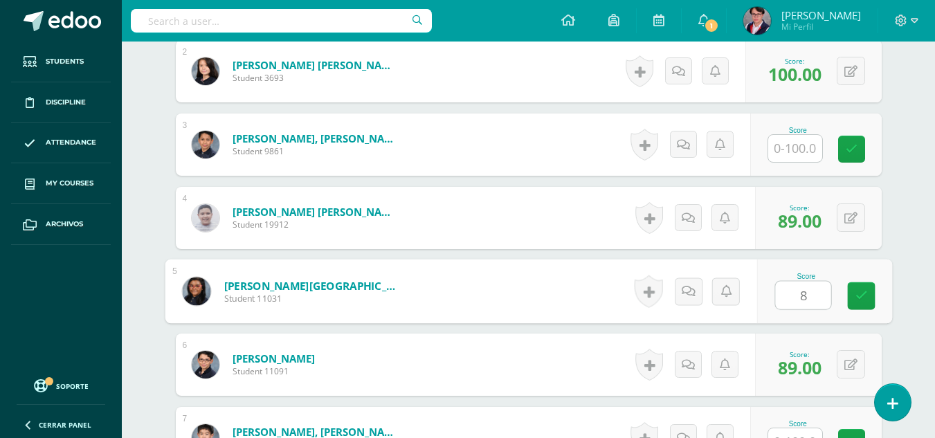
type input "89"
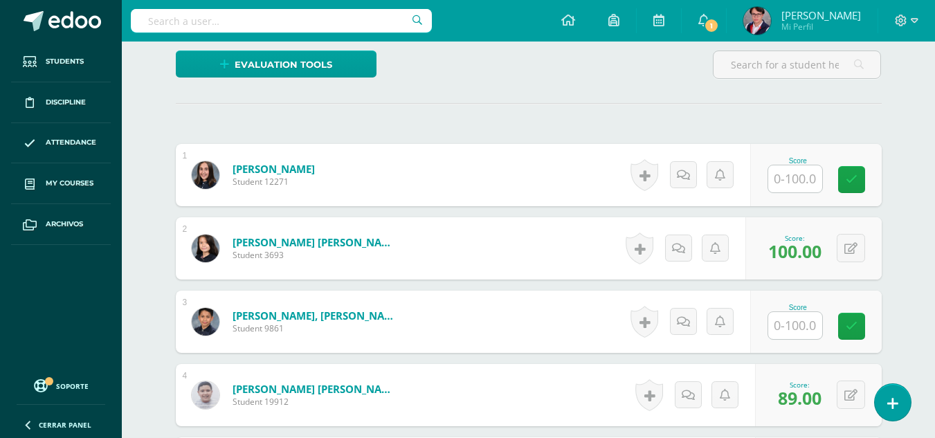
scroll to position [309, 0]
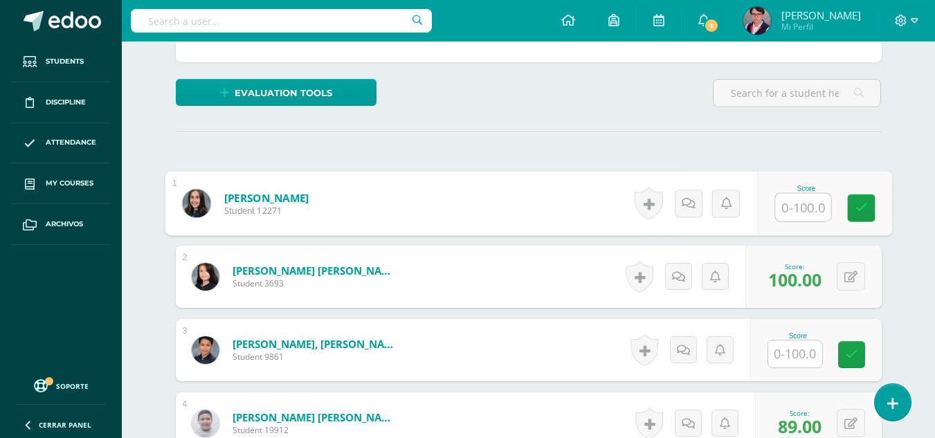
click at [795, 215] on input "text" at bounding box center [802, 208] width 55 height 28
type input "89"
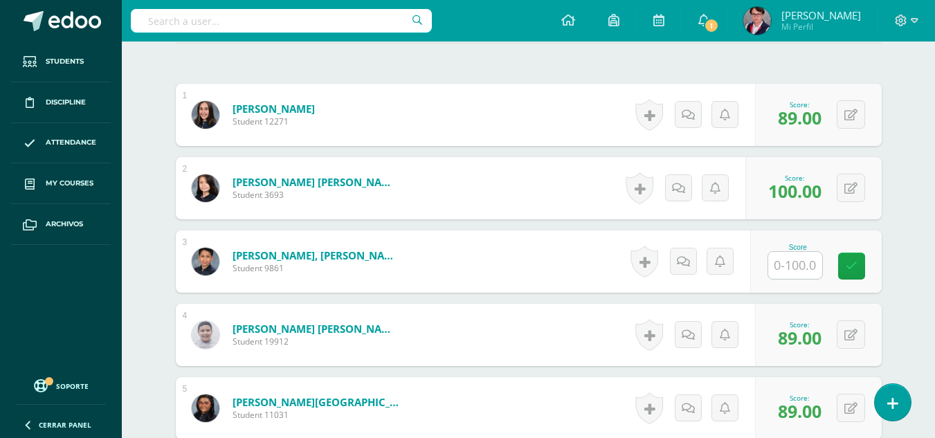
scroll to position [398, 0]
click at [797, 255] on input "text" at bounding box center [795, 264] width 54 height 27
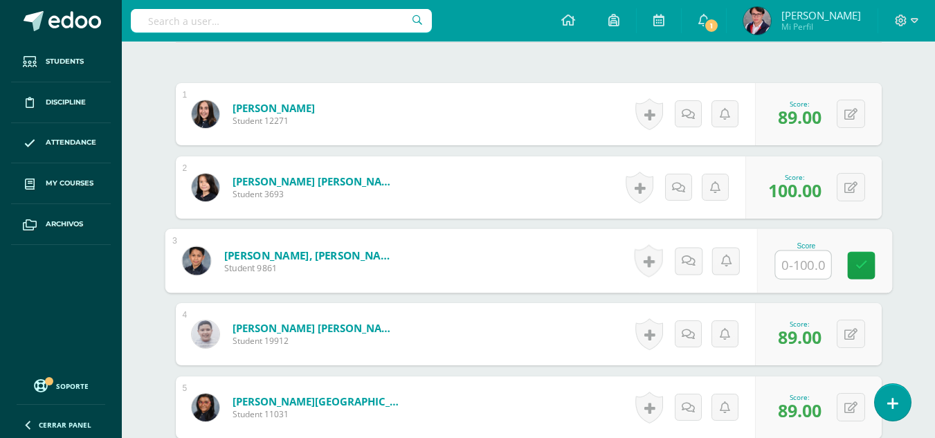
type input "0"
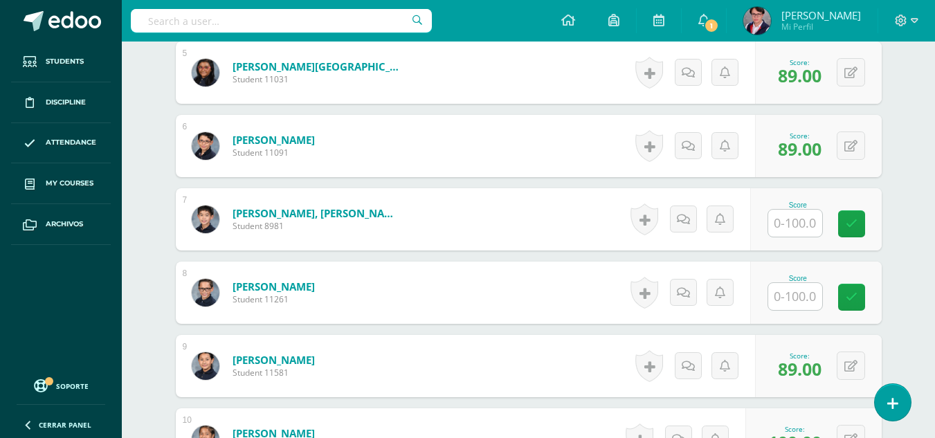
scroll to position [811, 0]
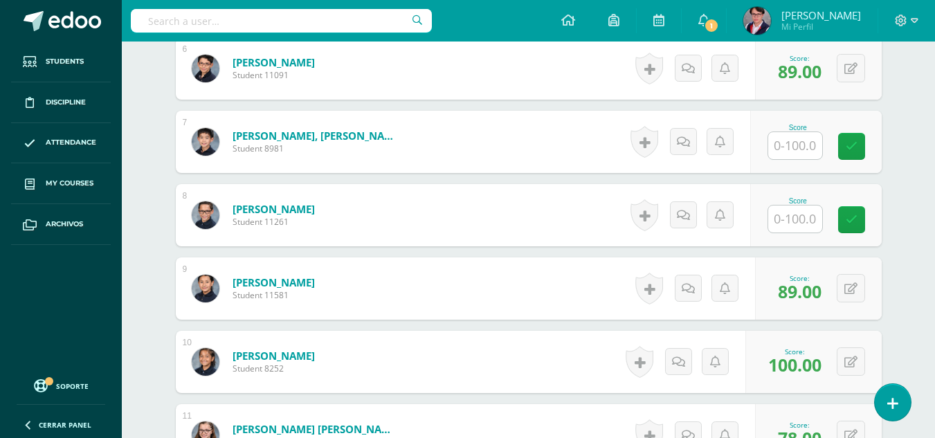
click at [802, 230] on input "text" at bounding box center [795, 219] width 54 height 27
type input "0"
click at [815, 138] on input "text" at bounding box center [795, 145] width 54 height 27
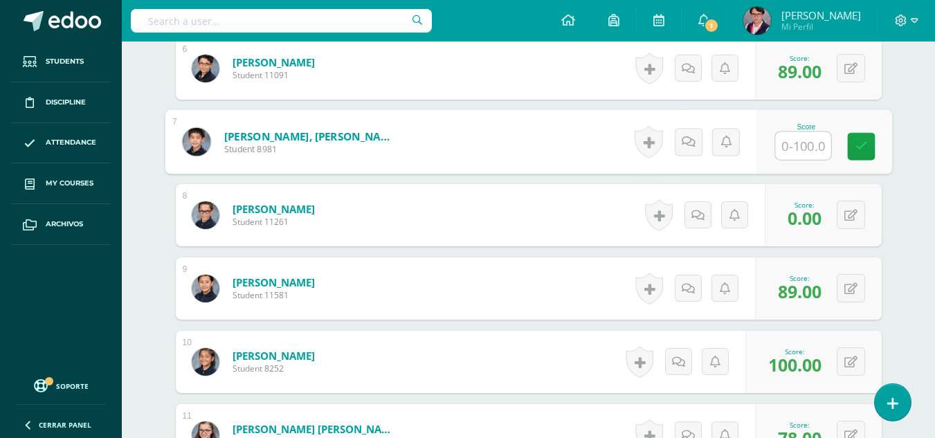
type input "0"
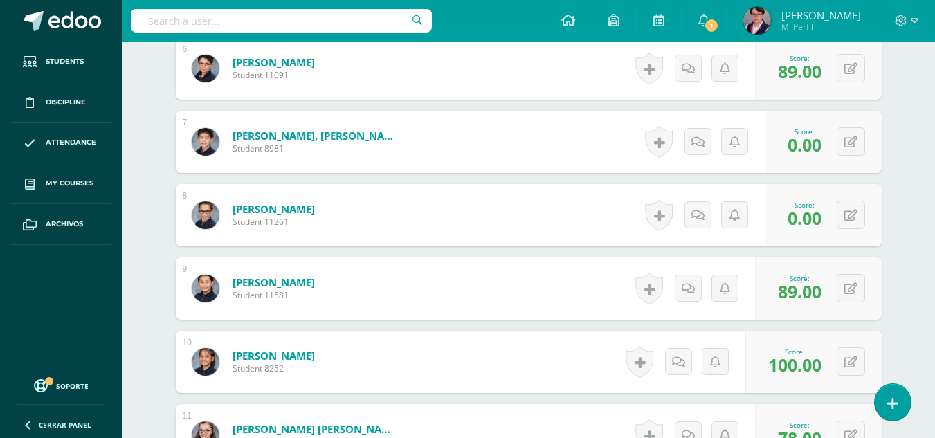
scroll to position [0, 0]
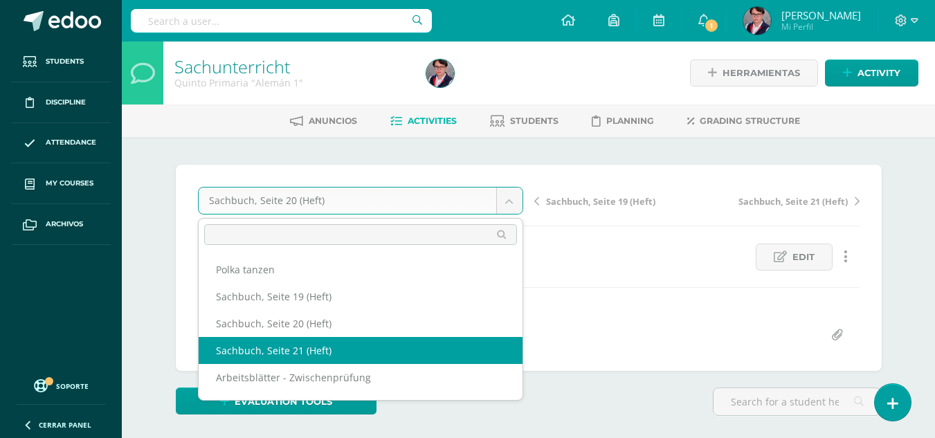
select select "/dashboard/teacher/grade-activity/235148/"
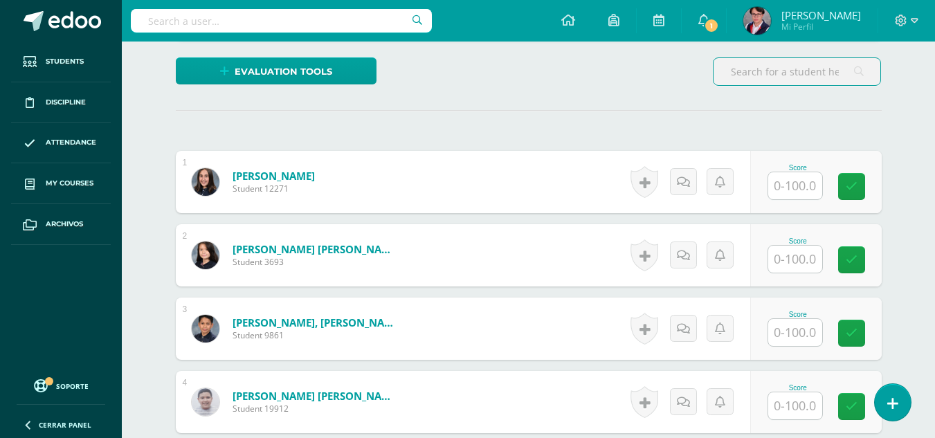
scroll to position [331, 0]
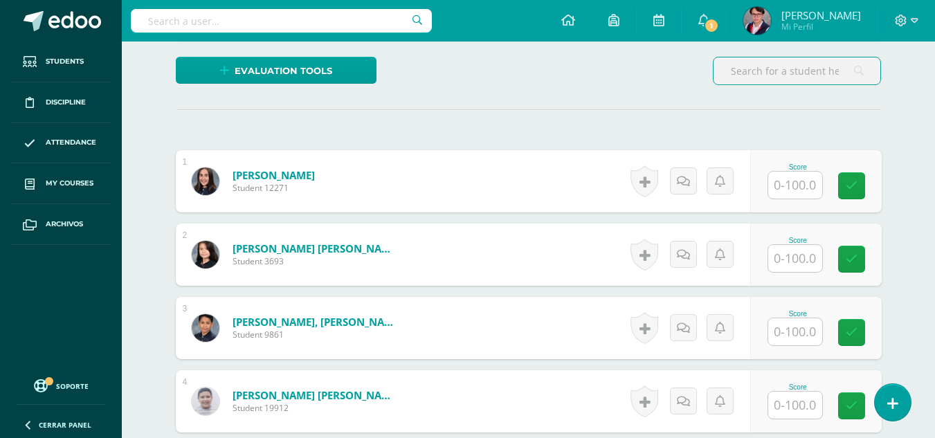
click at [786, 258] on input "text" at bounding box center [795, 258] width 54 height 27
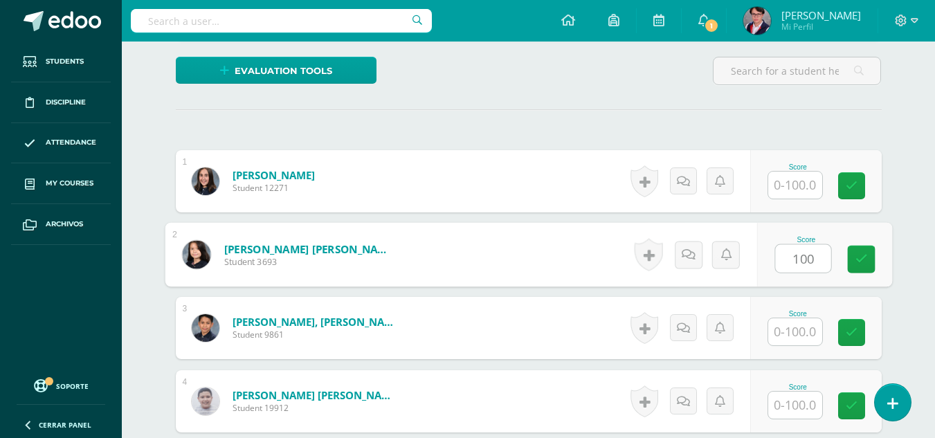
type input "100"
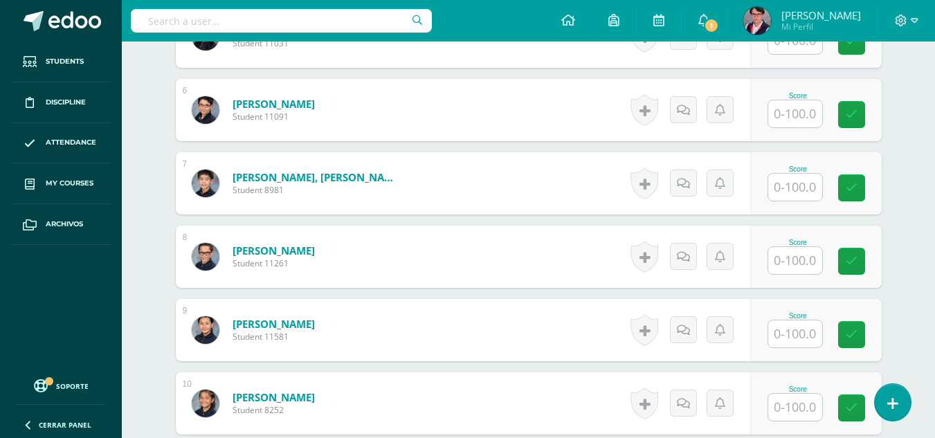
scroll to position [780, 0]
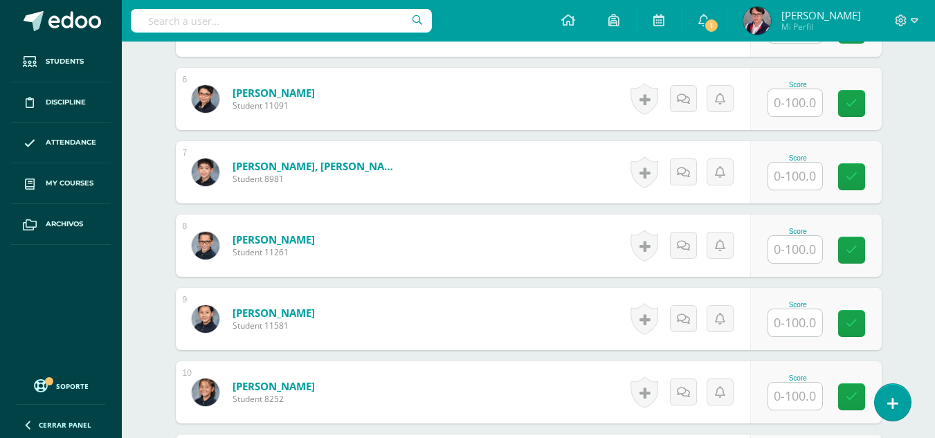
click at [795, 175] on input "text" at bounding box center [795, 176] width 54 height 27
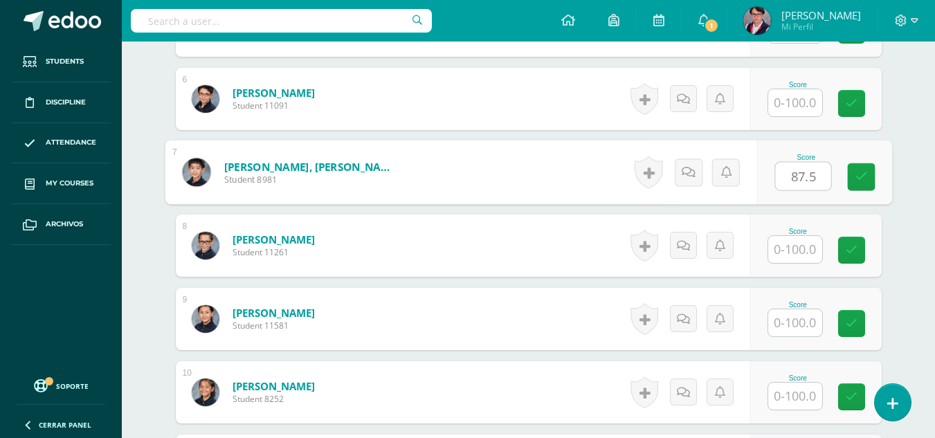
type input "87.5"
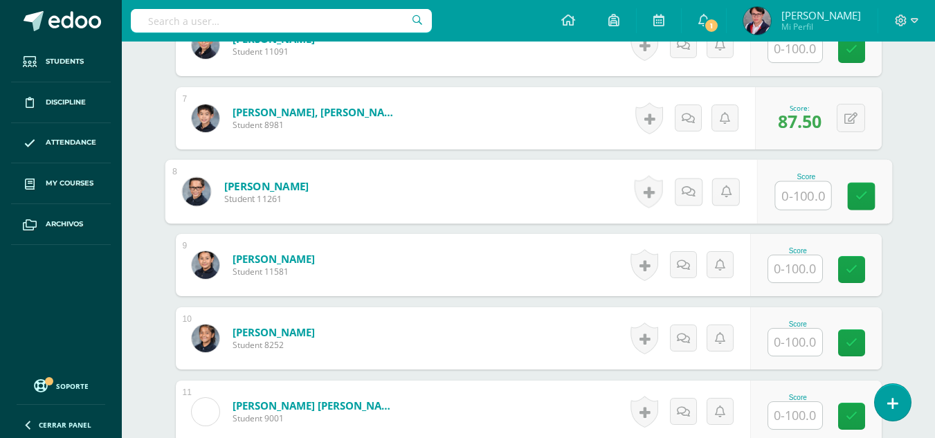
scroll to position [835, 0]
type input "31.25"
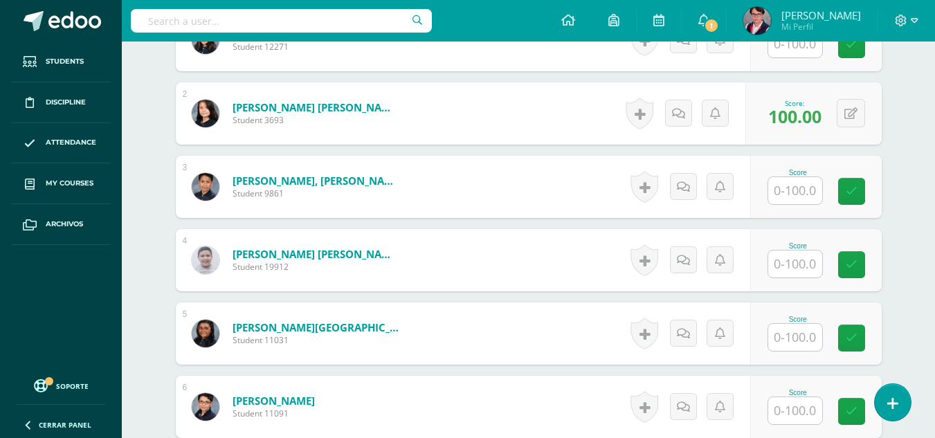
scroll to position [481, 0]
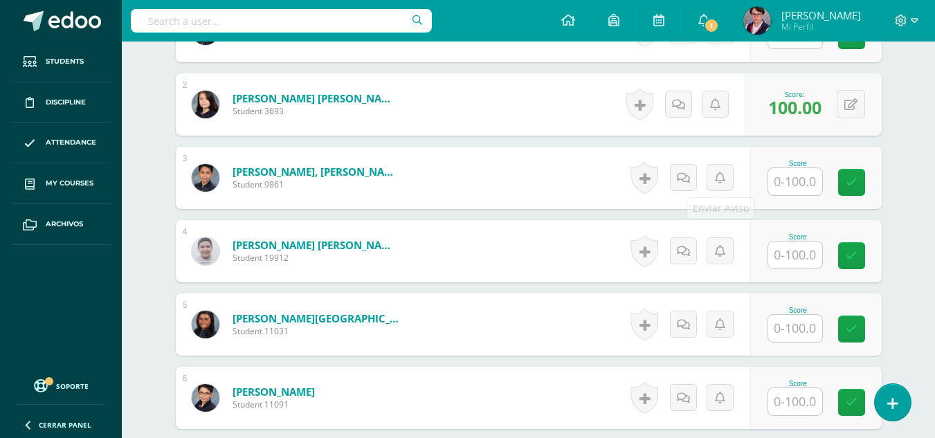
click at [794, 179] on input "text" at bounding box center [795, 181] width 54 height 27
type input "0"
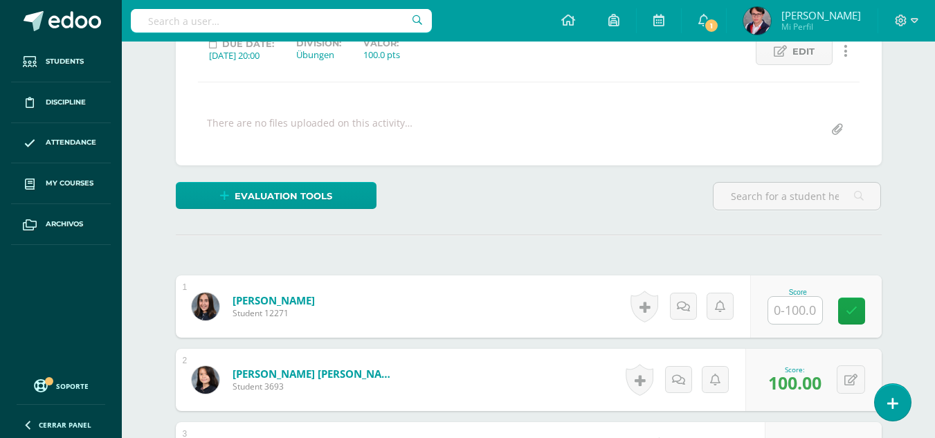
scroll to position [205, 0]
click at [800, 323] on input "text" at bounding box center [795, 311] width 54 height 27
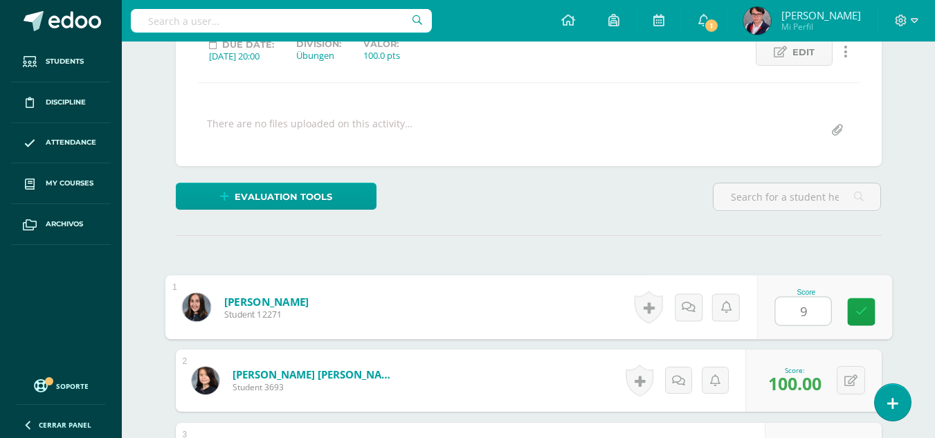
type input "94"
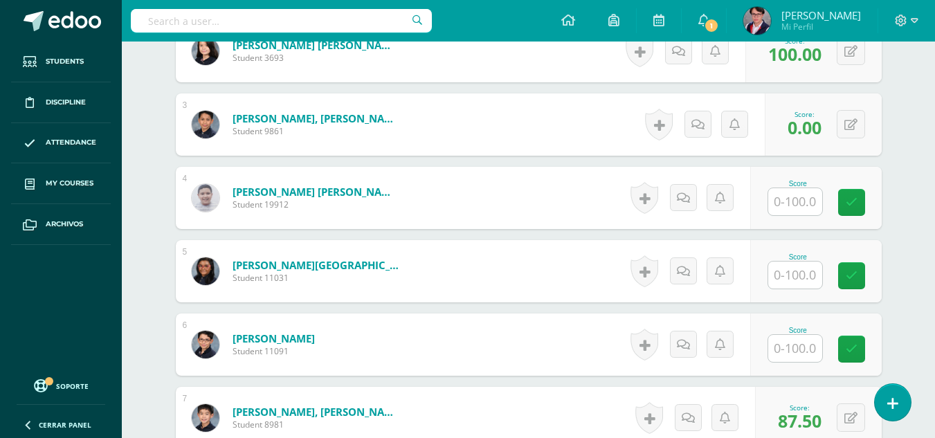
scroll to position [535, 0]
click at [807, 268] on input "text" at bounding box center [795, 274] width 54 height 27
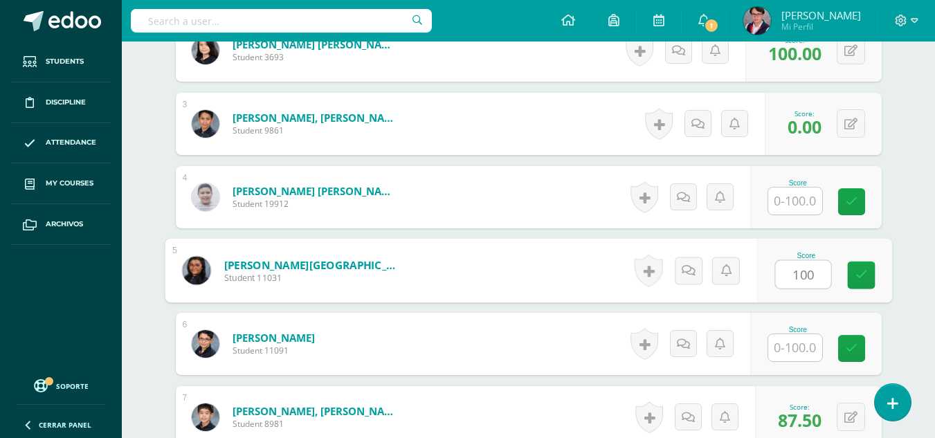
type input "100"
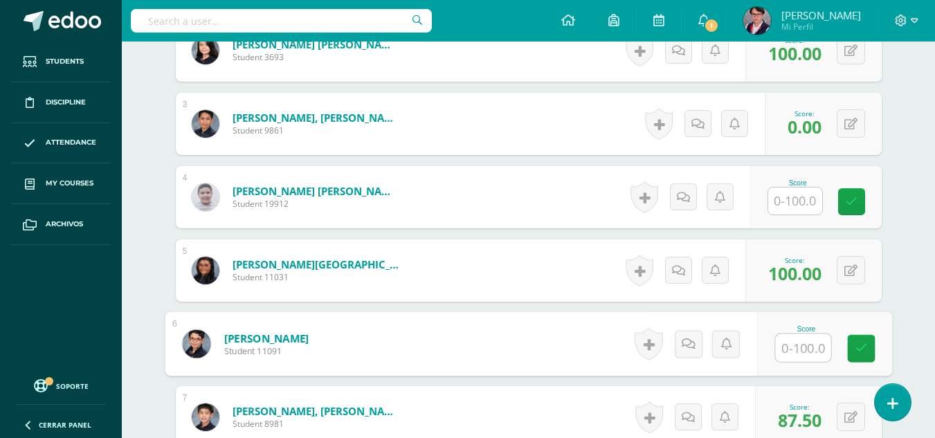
click at [798, 188] on input "text" at bounding box center [795, 201] width 54 height 27
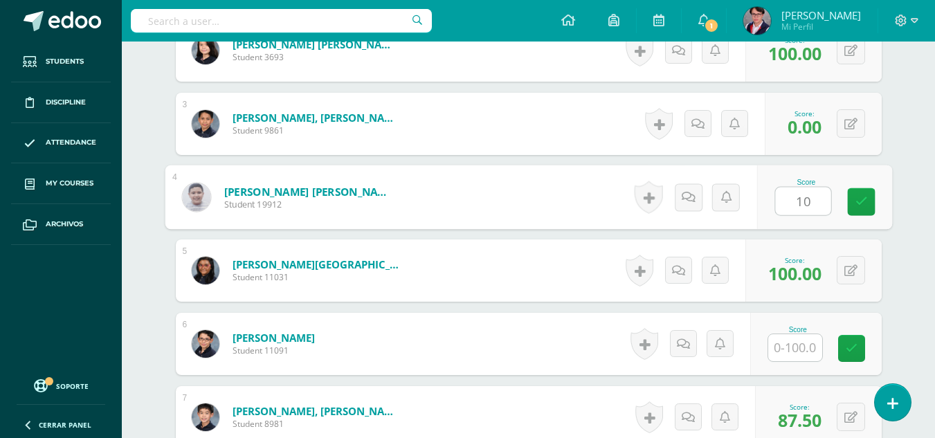
type input "100"
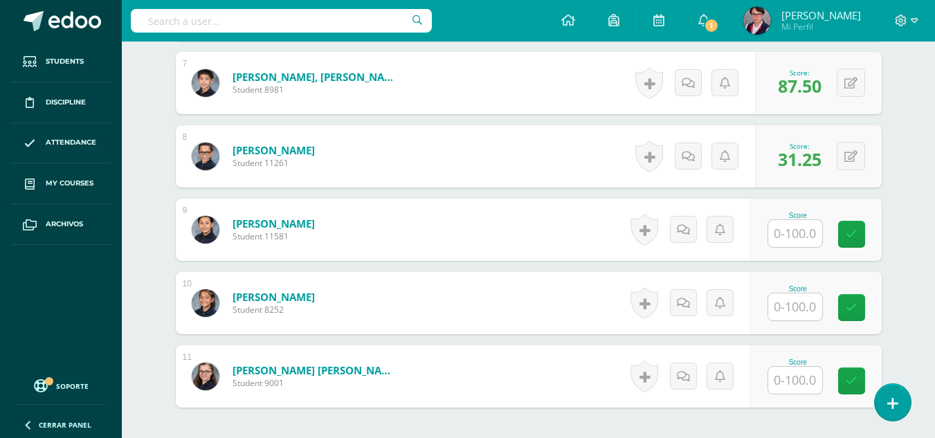
scroll to position [874, 0]
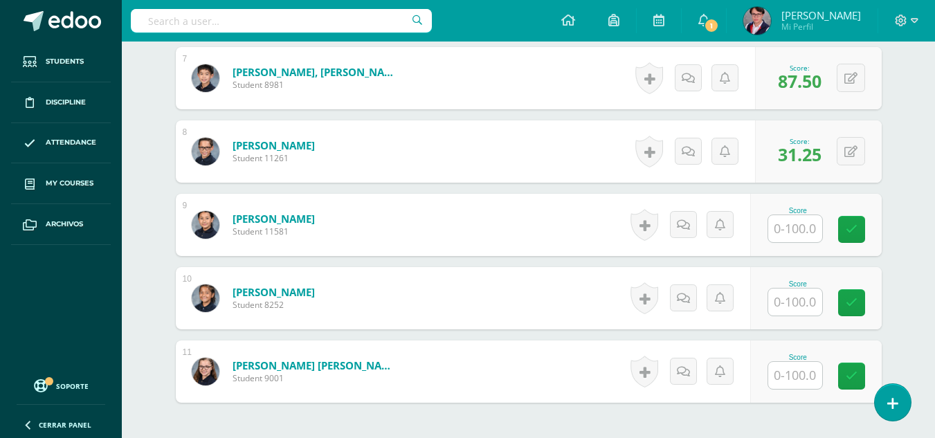
click at [796, 224] on input "text" at bounding box center [795, 228] width 54 height 27
type input "100"
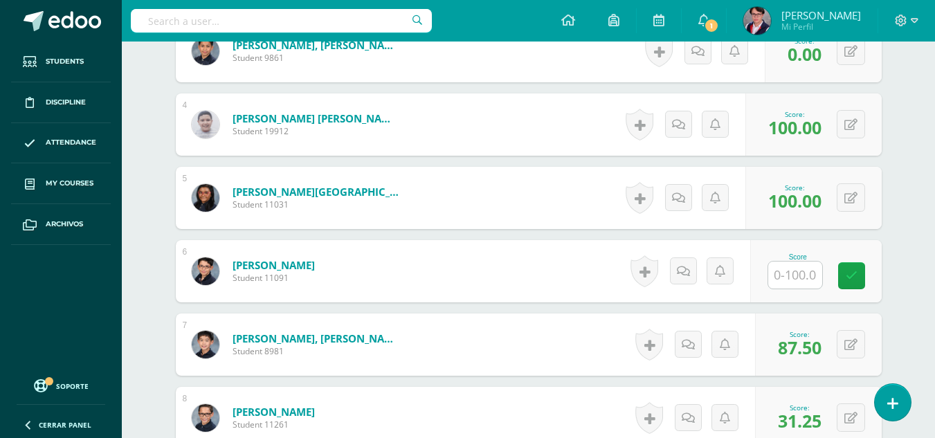
scroll to position [607, 0]
click at [813, 269] on input "text" at bounding box center [795, 275] width 54 height 27
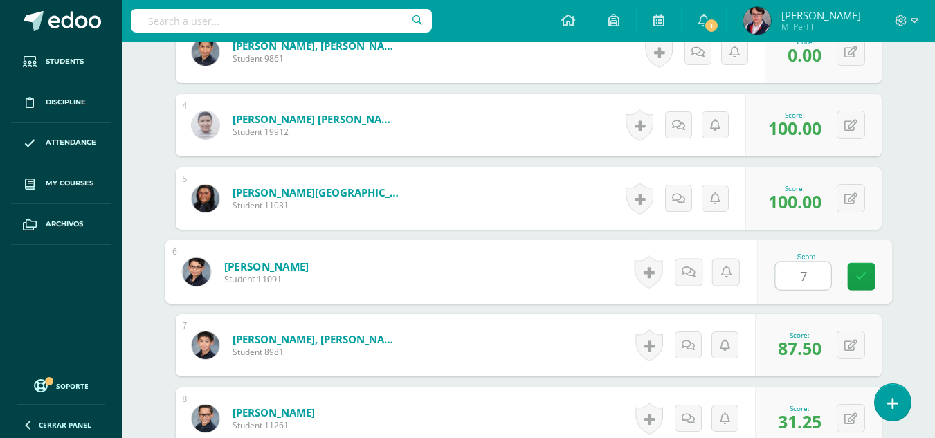
type input "75"
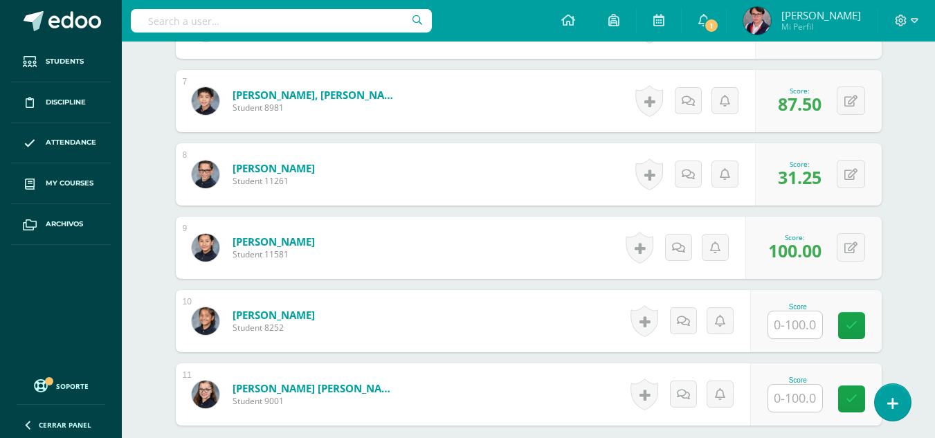
scroll to position [997, 0]
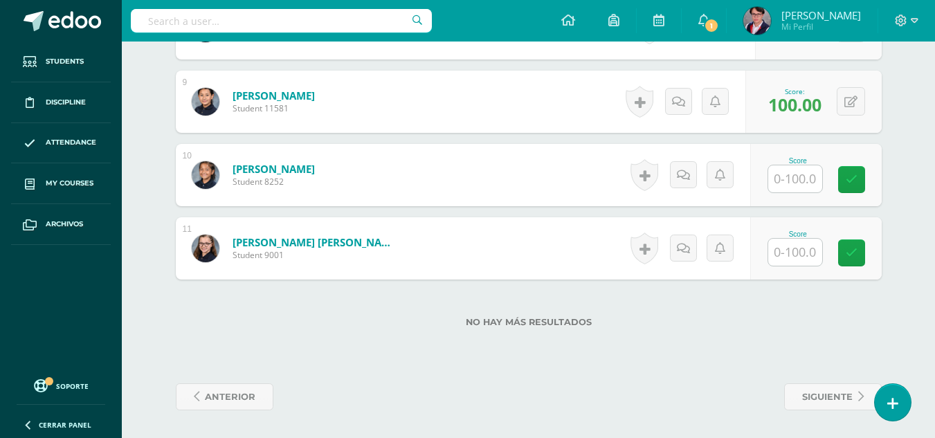
click at [802, 257] on input "text" at bounding box center [795, 252] width 54 height 27
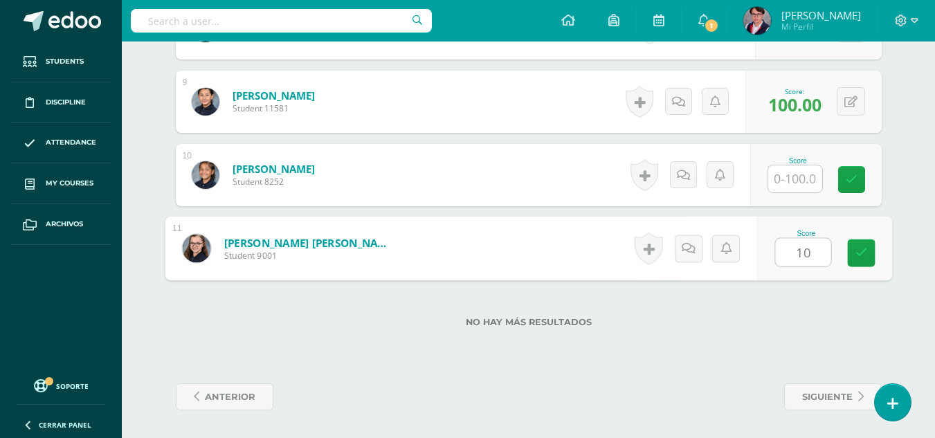
type input "100"
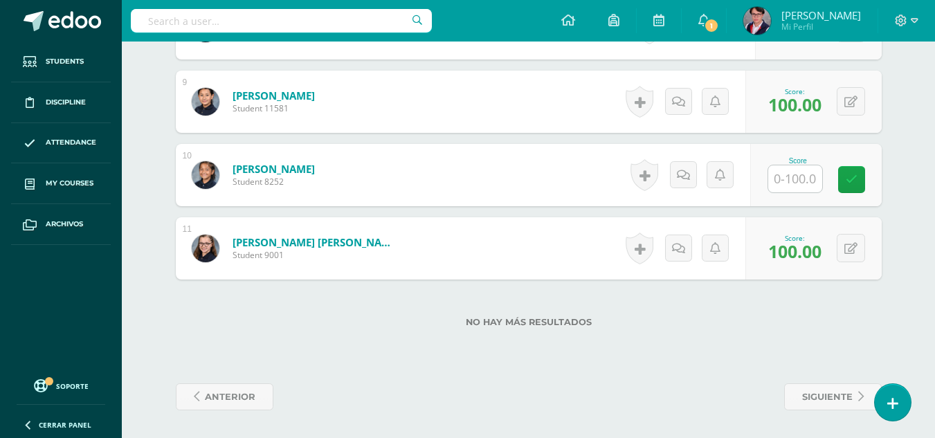
click at [796, 174] on input "text" at bounding box center [795, 178] width 54 height 27
type input "100"
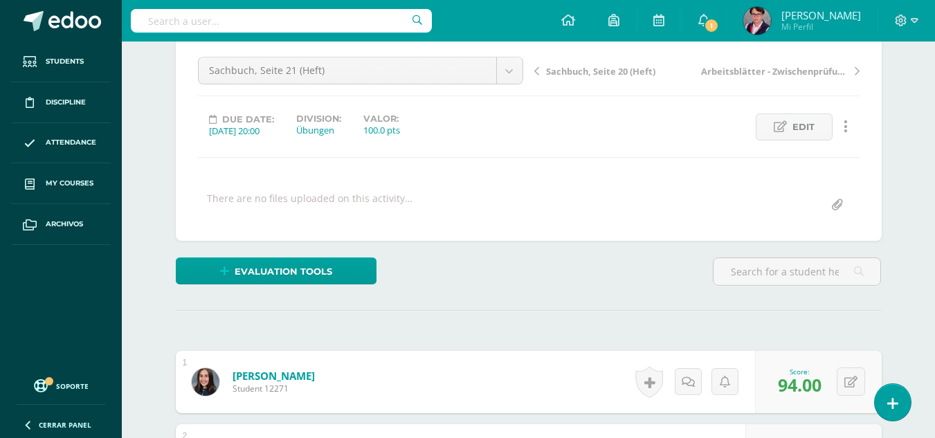
scroll to position [0, 0]
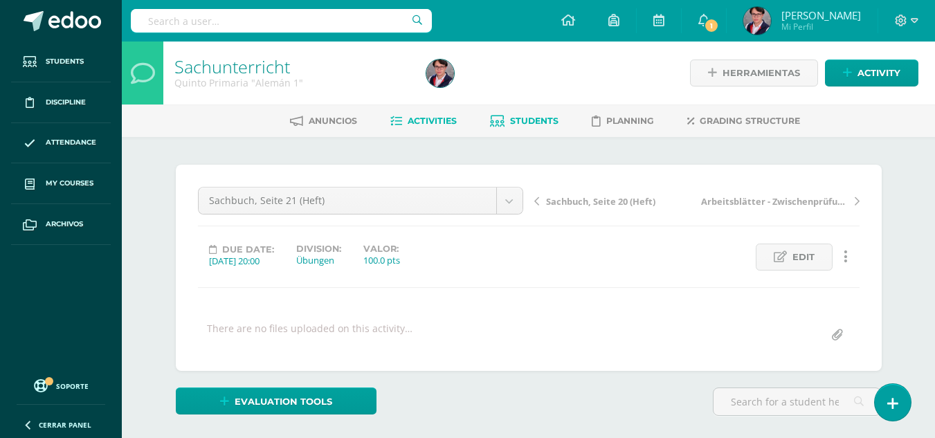
click at [523, 120] on span "Students" at bounding box center [534, 121] width 48 height 10
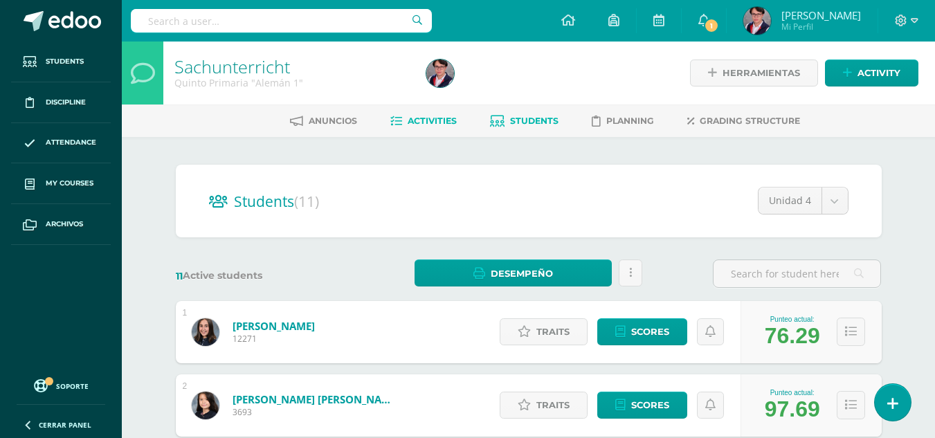
click at [431, 117] on span "Activities" at bounding box center [432, 121] width 49 height 10
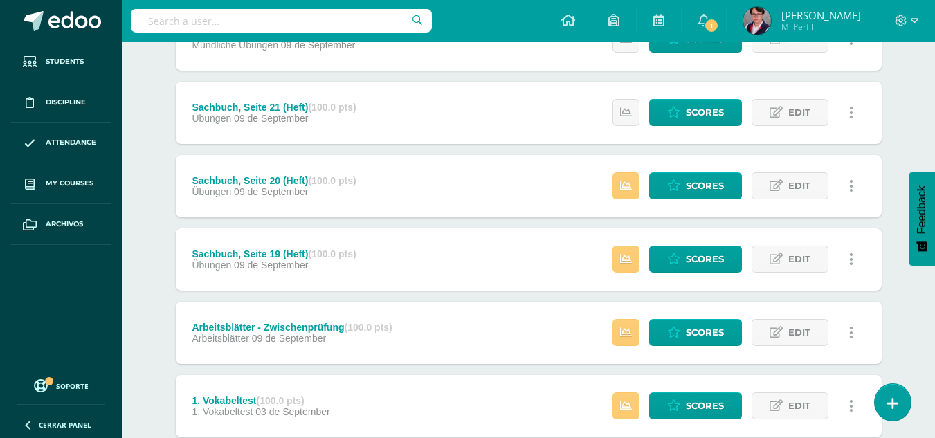
scroll to position [460, 0]
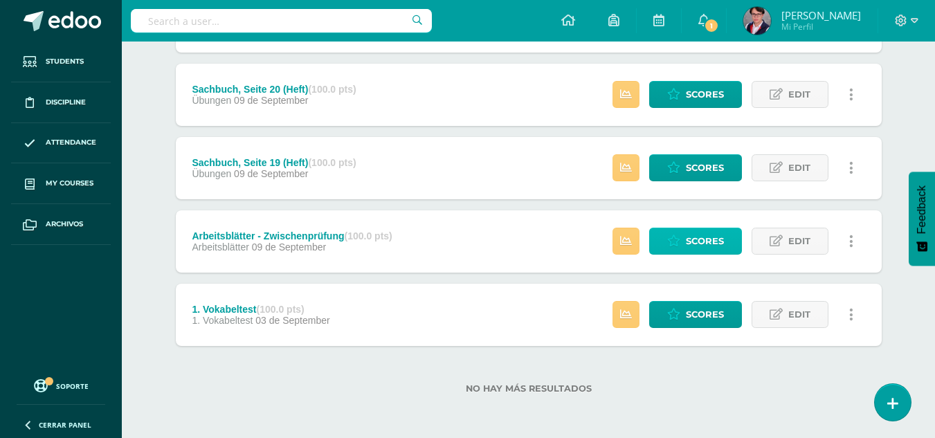
click at [698, 246] on span "Scores" at bounding box center [705, 241] width 38 height 26
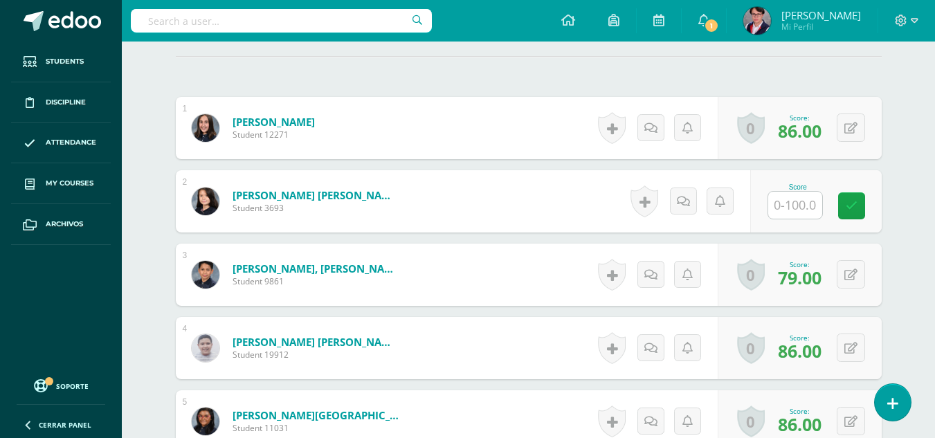
click at [795, 204] on input "text" at bounding box center [795, 205] width 54 height 27
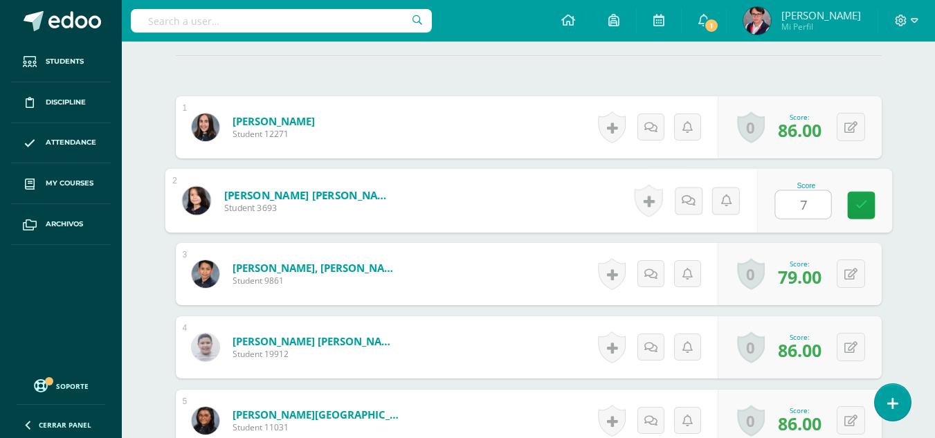
scroll to position [386, 0]
type input "73"
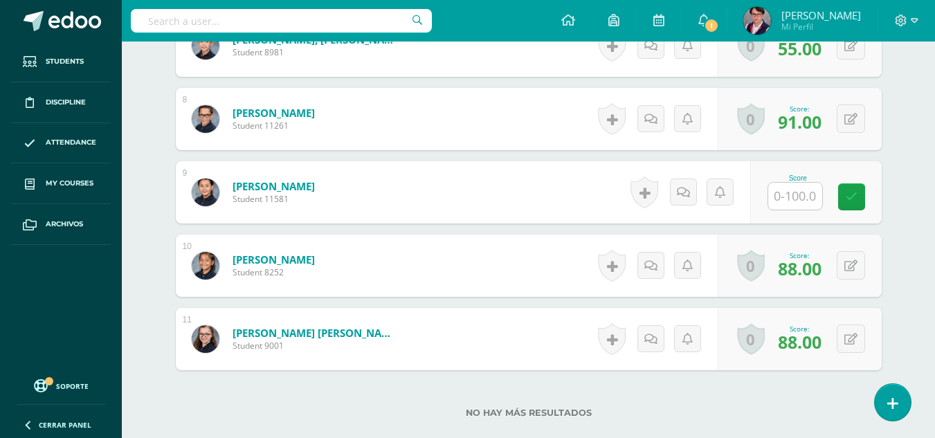
scroll to position [0, 0]
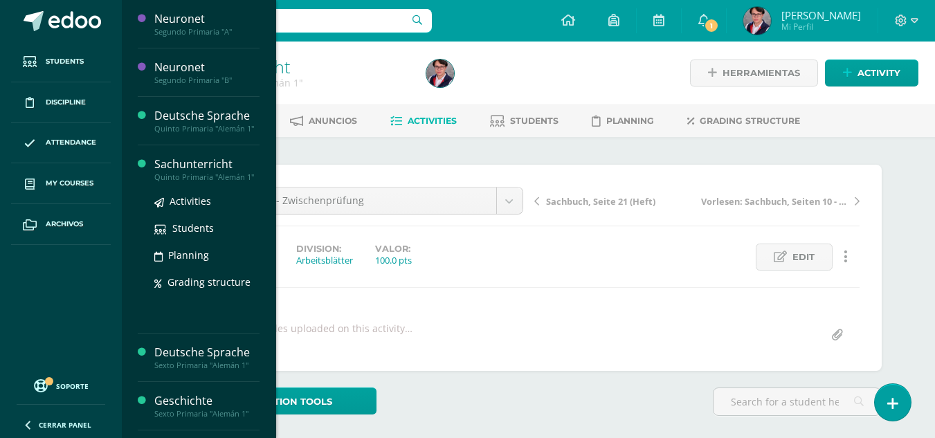
click at [227, 163] on div "Sachunterricht" at bounding box center [206, 164] width 105 height 16
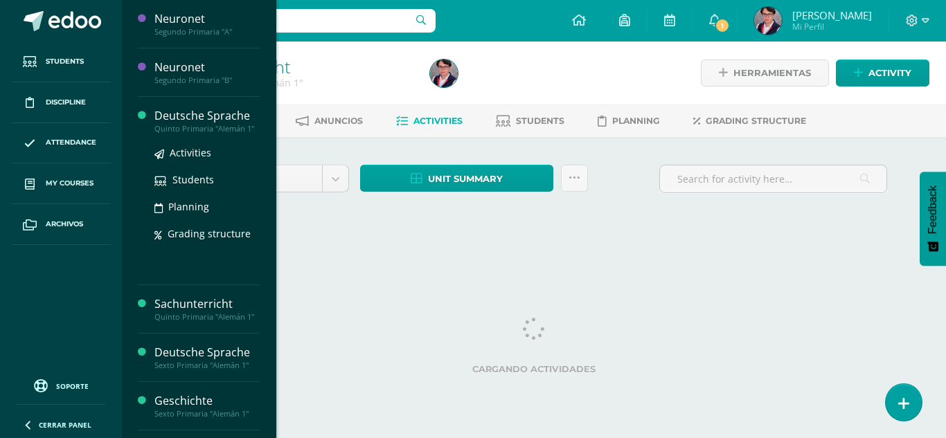
click at [201, 122] on div "Deutsche Sprache" at bounding box center [206, 116] width 105 height 16
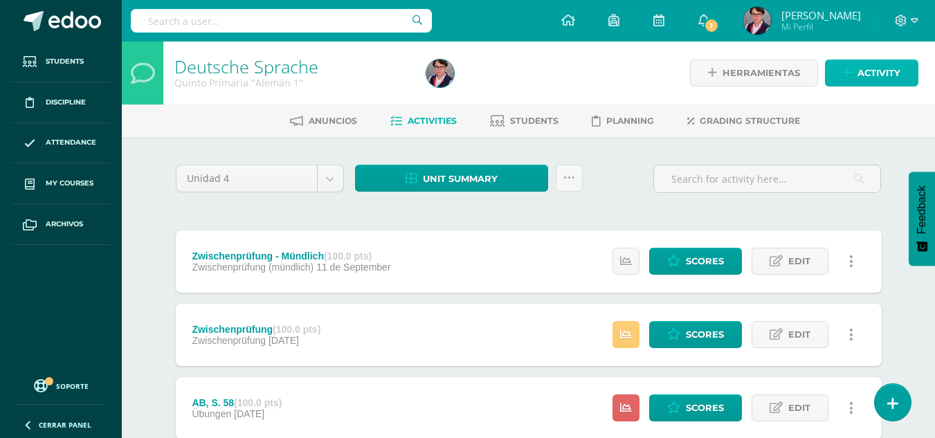
click at [864, 66] on span "Activity" at bounding box center [879, 73] width 43 height 26
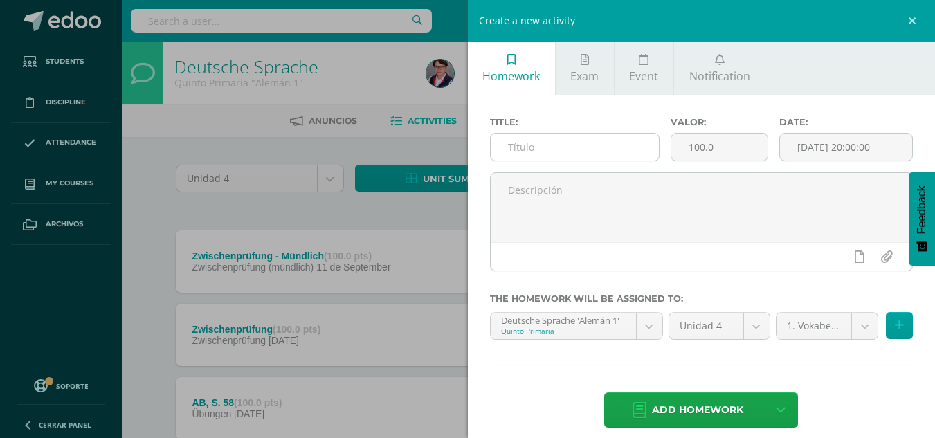
click at [608, 156] on input "text" at bounding box center [575, 147] width 168 height 27
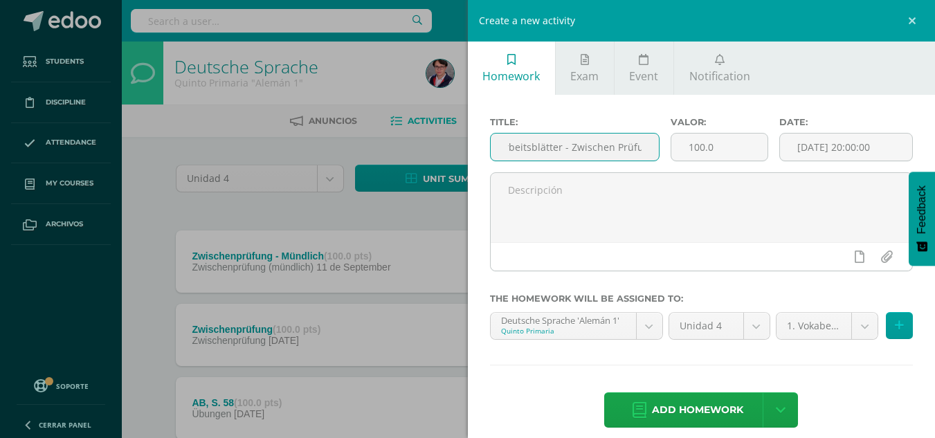
scroll to position [0, 21]
type input "Arbeitsblätter - Zwischen Prüfung"
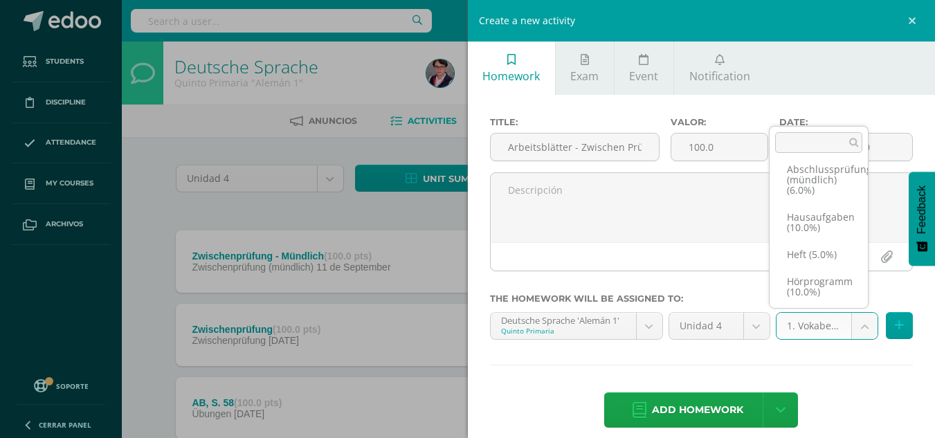
scroll to position [131, 0]
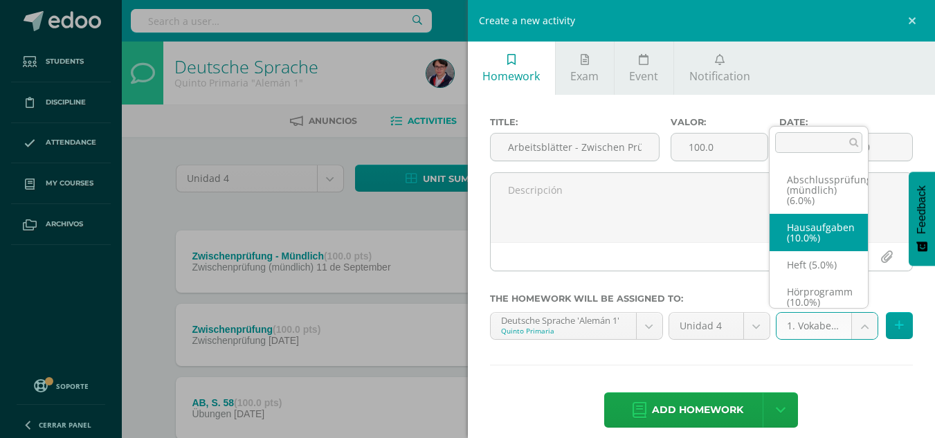
select select "233919"
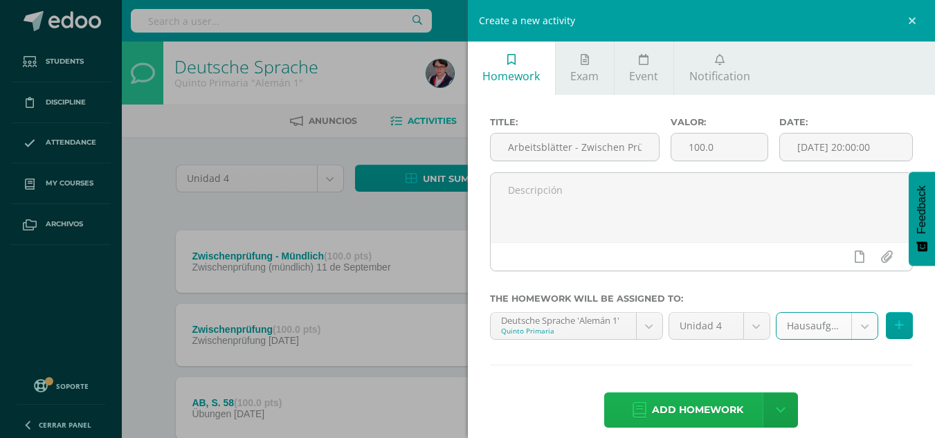
click at [652, 415] on span "Add homework" at bounding box center [697, 410] width 91 height 34
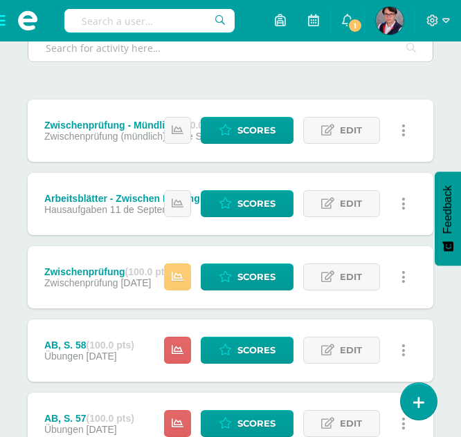
scroll to position [206, 0]
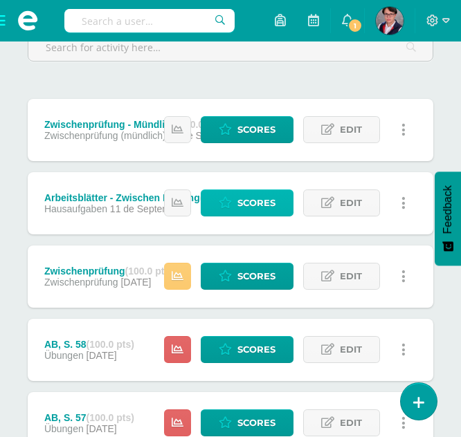
click at [262, 202] on span "Scores" at bounding box center [256, 203] width 38 height 26
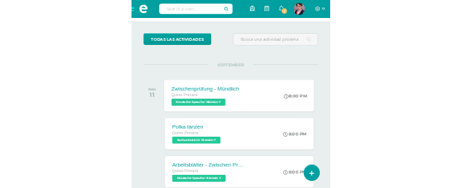
scroll to position [53, 0]
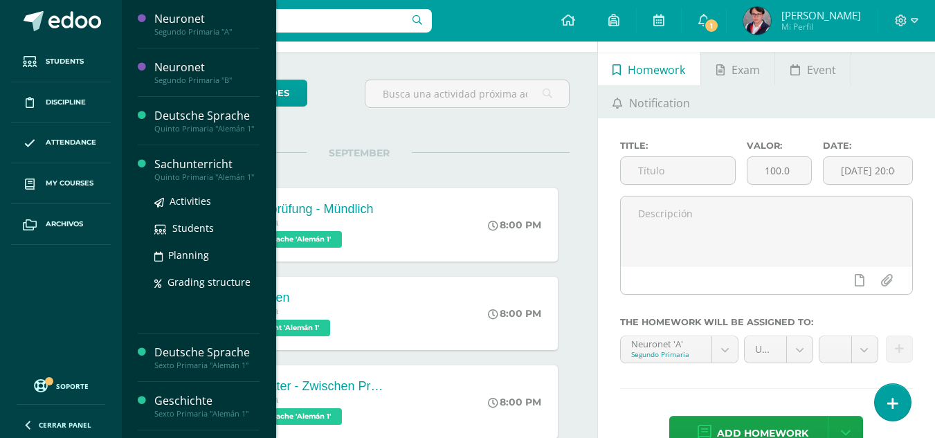
click at [214, 171] on div "Sachunterricht" at bounding box center [206, 164] width 105 height 16
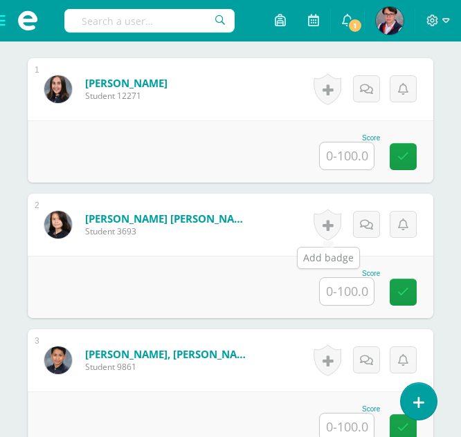
scroll to position [468, 0]
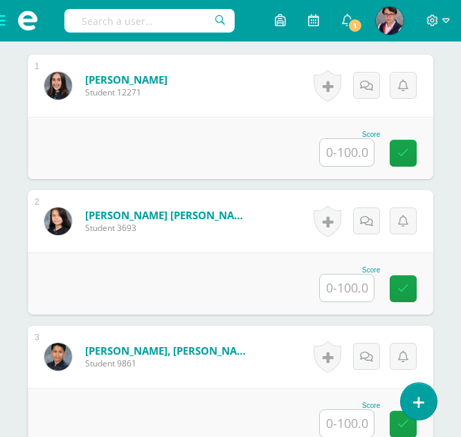
click at [345, 152] on input "text" at bounding box center [347, 152] width 54 height 27
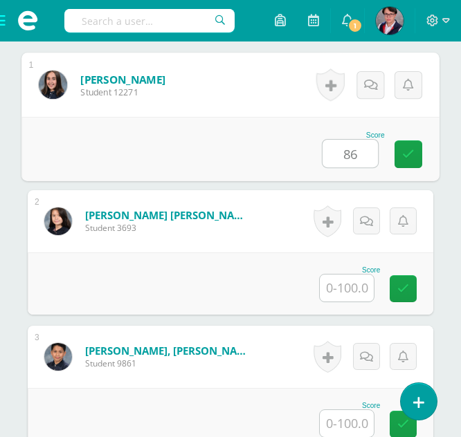
type input "86"
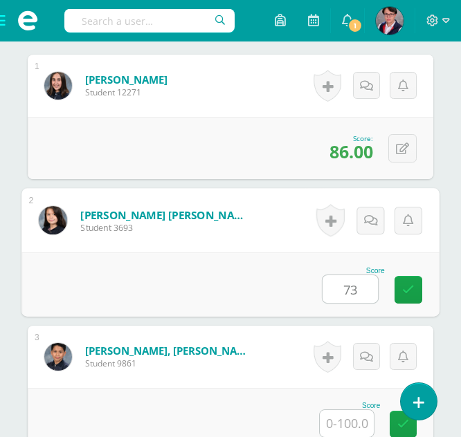
type input "73"
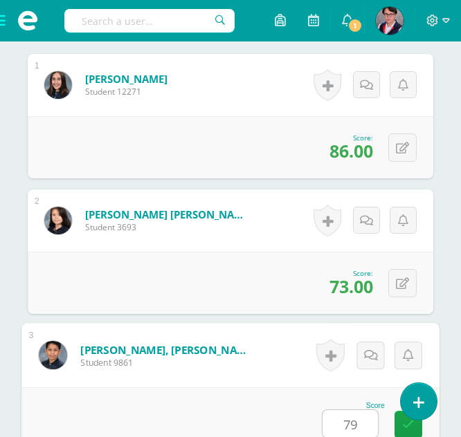
type input "79"
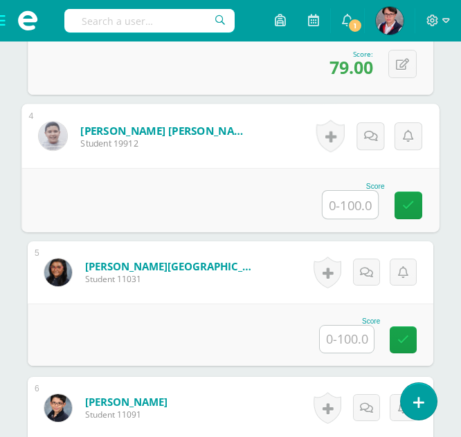
scroll to position [823, 0]
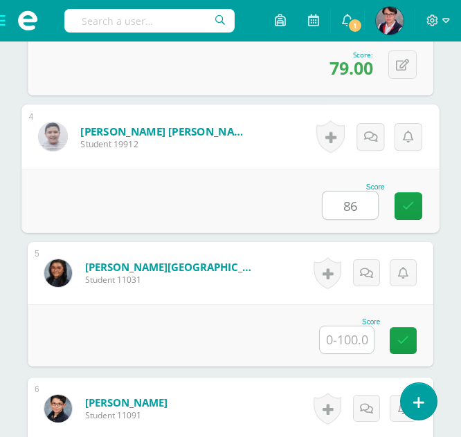
type input "86"
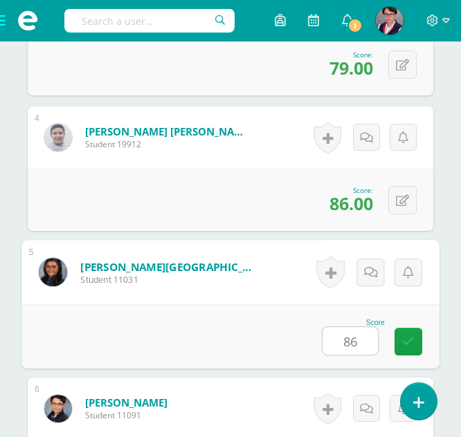
type input "86"
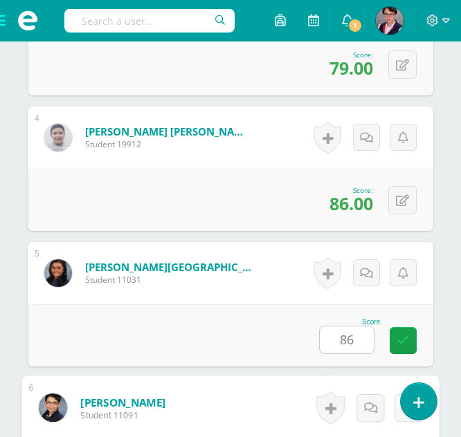
scroll to position [1081, 0]
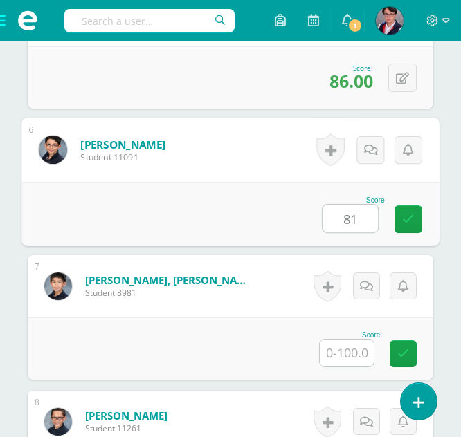
type input "81"
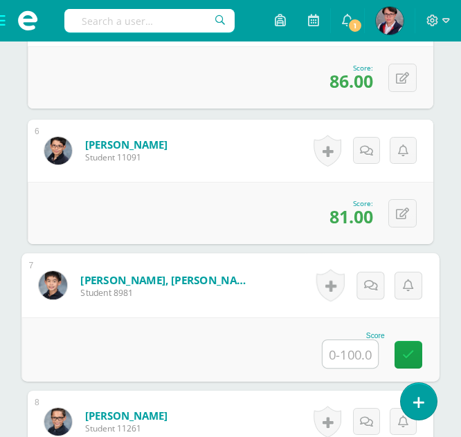
click at [334, 353] on input "text" at bounding box center [350, 355] width 55 height 28
type input "55"
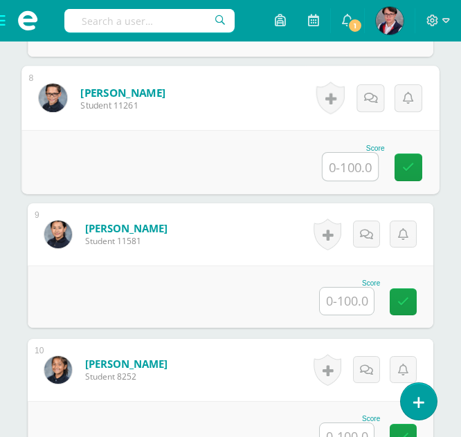
scroll to position [1405, 0]
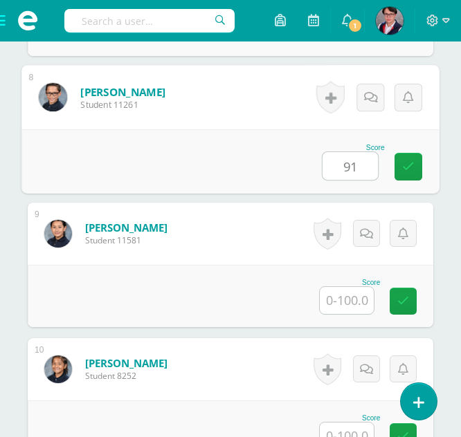
type input "91"
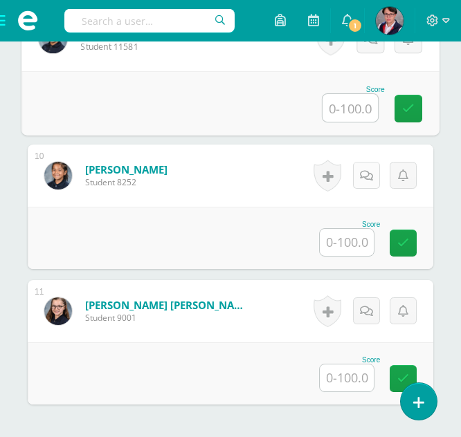
scroll to position [1580, 0]
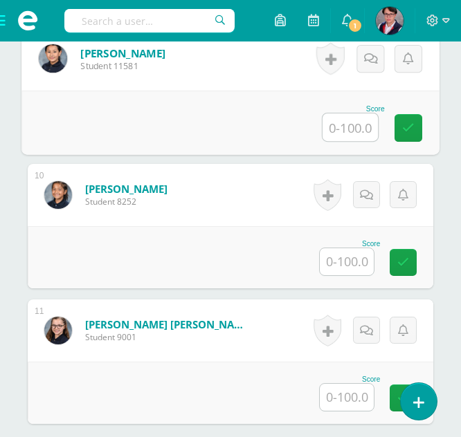
click at [349, 241] on div "Score" at bounding box center [349, 244] width 61 height 8
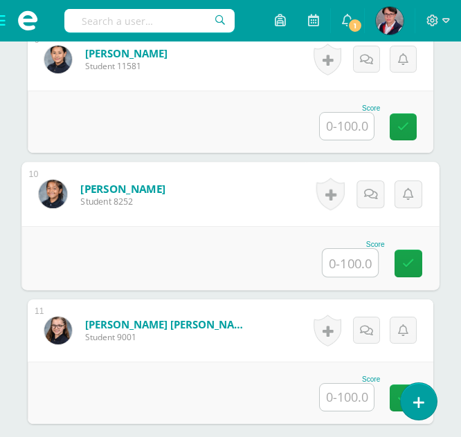
click at [344, 255] on input "text" at bounding box center [350, 263] width 55 height 28
type input "88"
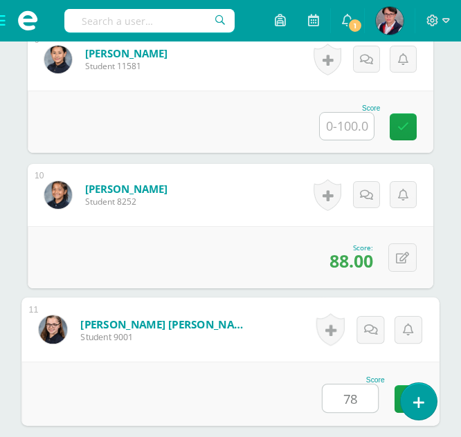
type input "7"
type input "88"
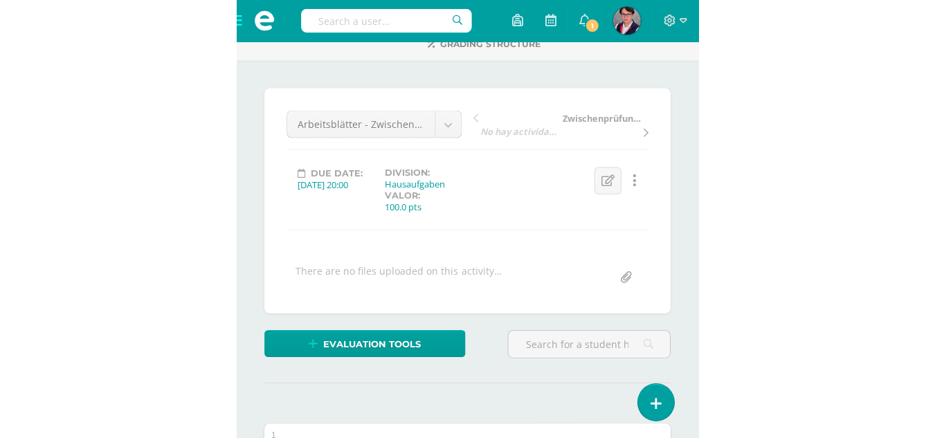
scroll to position [0, 0]
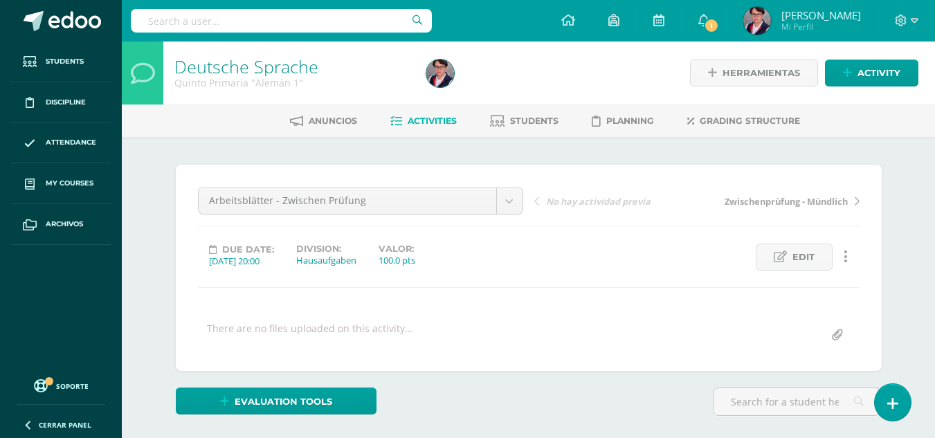
click at [460, 109] on li "Students" at bounding box center [524, 120] width 69 height 23
click at [460, 118] on span "Students" at bounding box center [534, 121] width 48 height 10
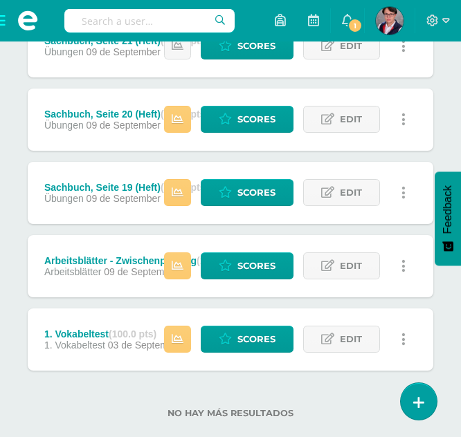
scroll to position [491, 0]
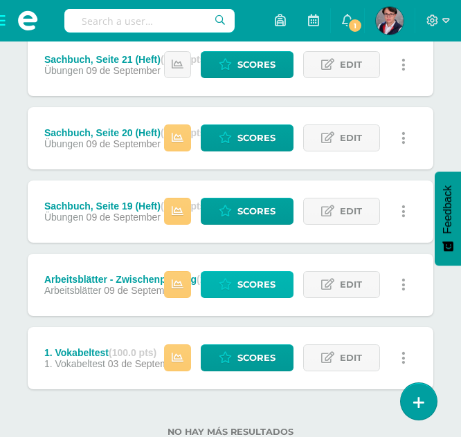
click at [244, 188] on span "Scores" at bounding box center [256, 285] width 38 height 26
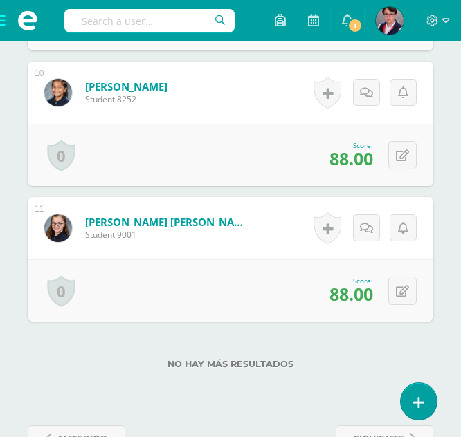
scroll to position [1678, 0]
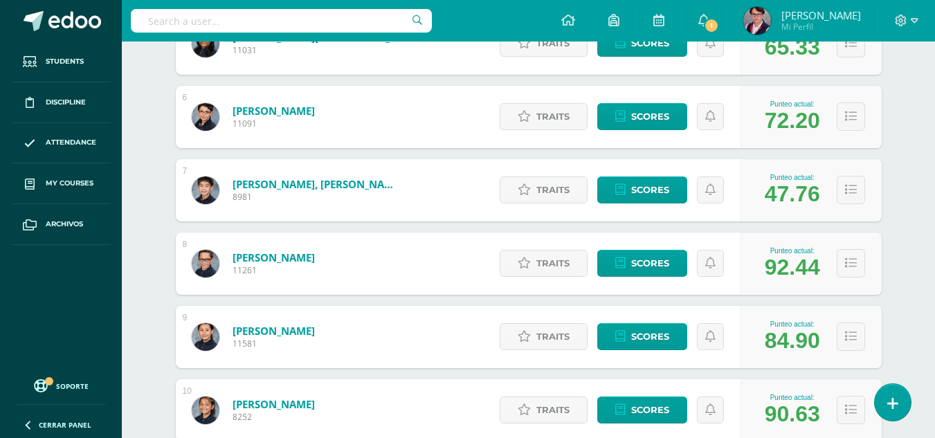
scroll to position [584, 0]
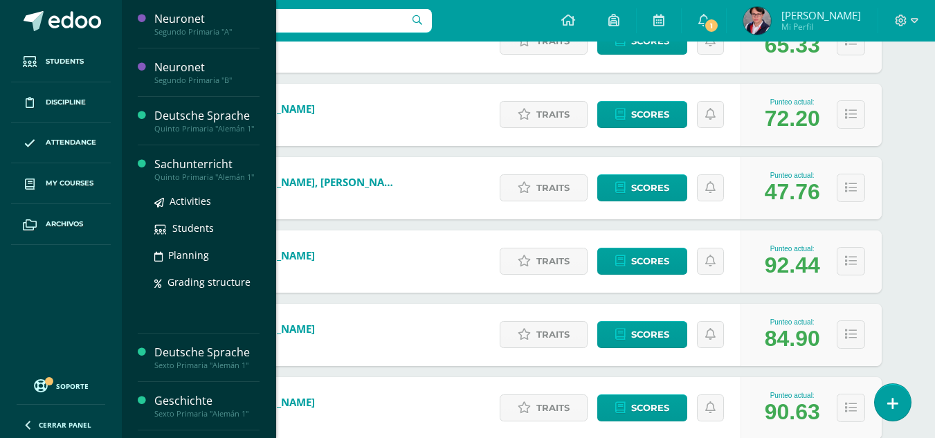
click at [216, 163] on div "Sachunterricht" at bounding box center [206, 164] width 105 height 16
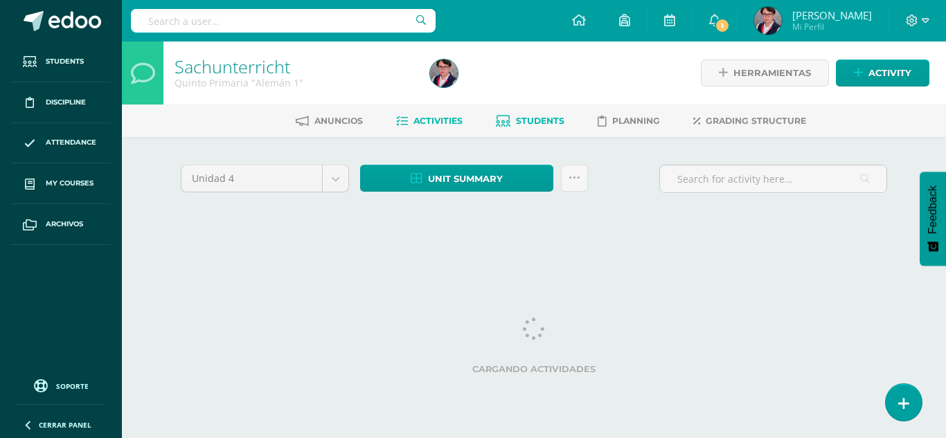
click at [543, 129] on link "Students" at bounding box center [530, 121] width 69 height 22
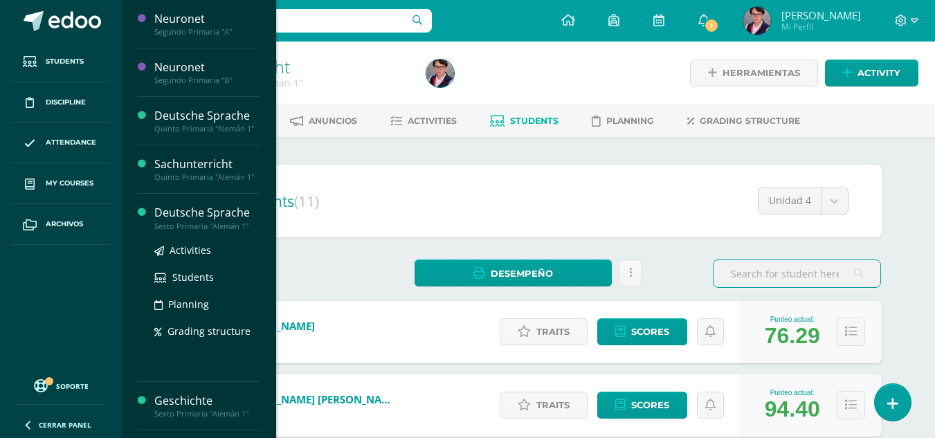
click at [231, 200] on div "Deutsche Sprache Sexto Primaria "Alemán 1" Activities Students Planning Grading…" at bounding box center [199, 288] width 122 height 188
click at [225, 204] on div "Deutsche Sprache Sexto Primaria "Alemán 1" Activities Students Planning Grading…" at bounding box center [199, 288] width 122 height 188
click at [222, 206] on div "Deutsche Sprache" at bounding box center [206, 213] width 105 height 16
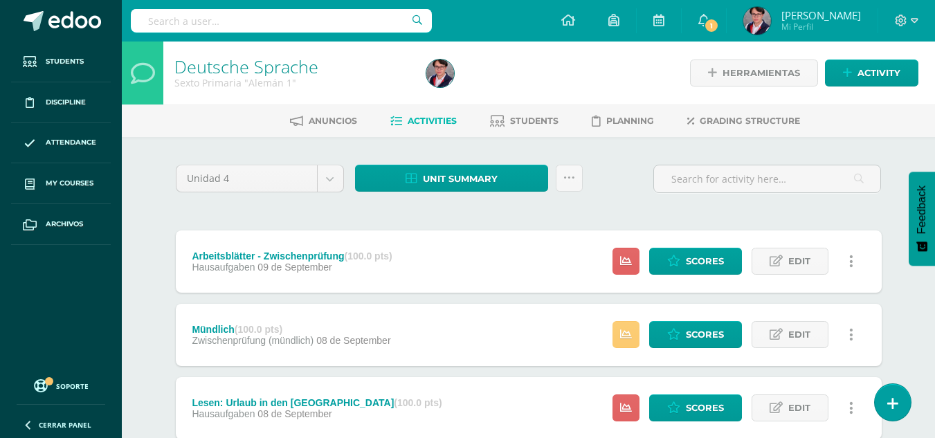
scroll to position [10, 0]
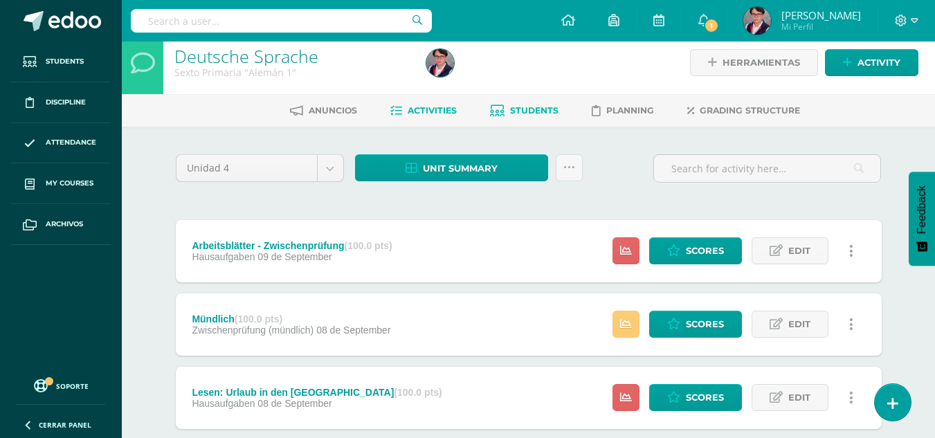
click at [521, 122] on link "Students" at bounding box center [524, 111] width 69 height 22
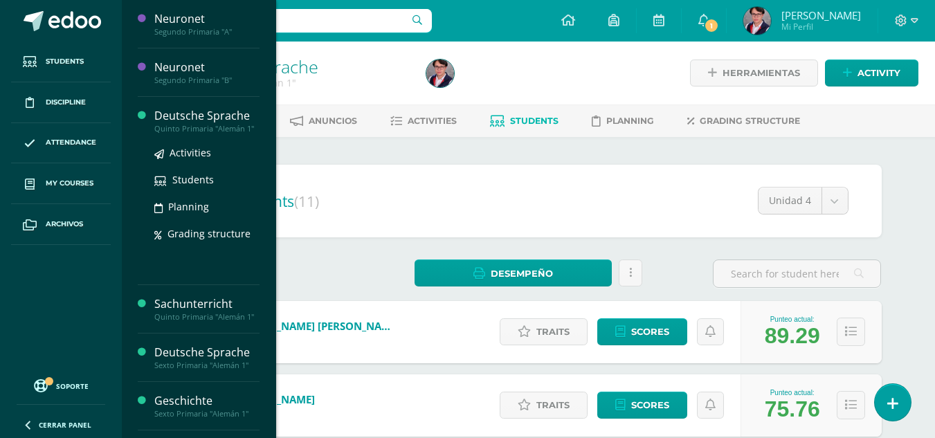
click at [228, 126] on div "Quinto Primaria "Alemán 1"" at bounding box center [206, 129] width 105 height 10
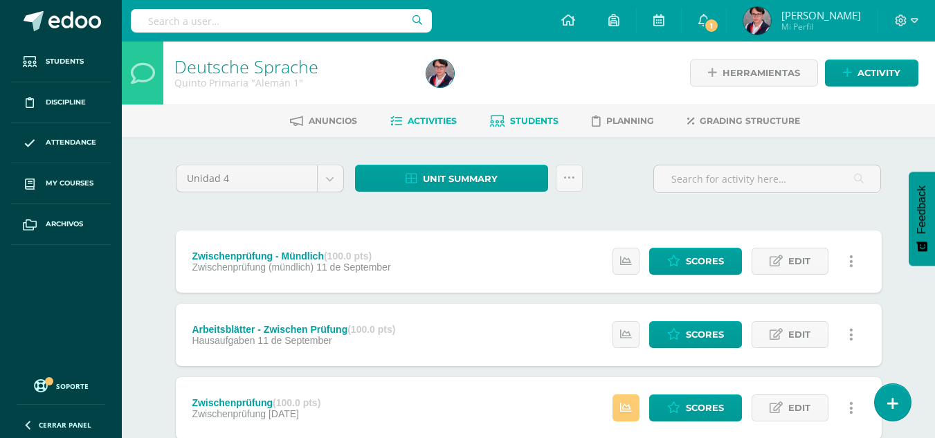
click at [515, 128] on link "Students" at bounding box center [524, 121] width 69 height 22
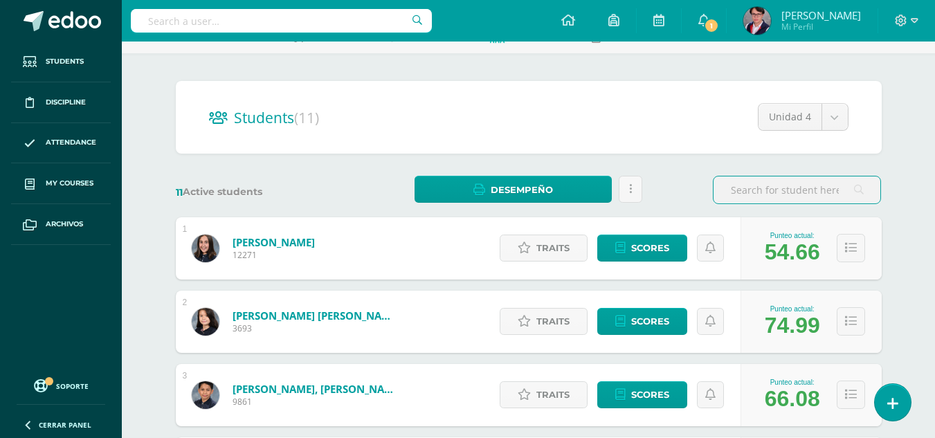
scroll to position [83, 0]
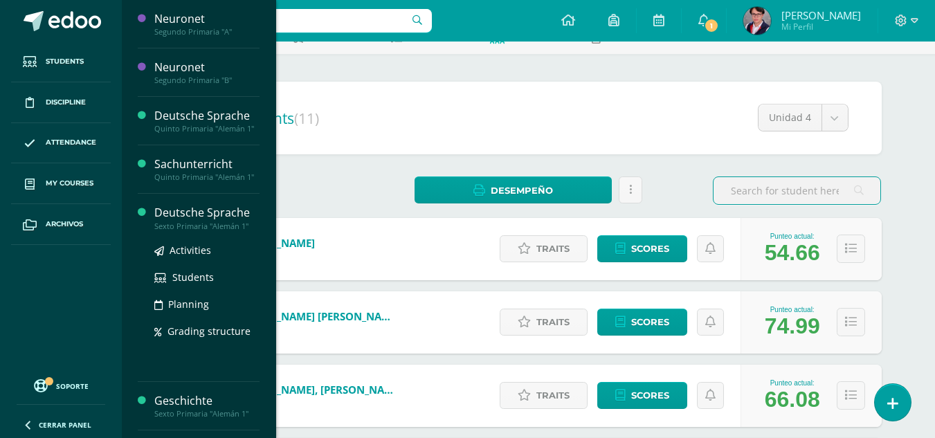
click at [222, 216] on div "Deutsche Sprache" at bounding box center [206, 213] width 105 height 16
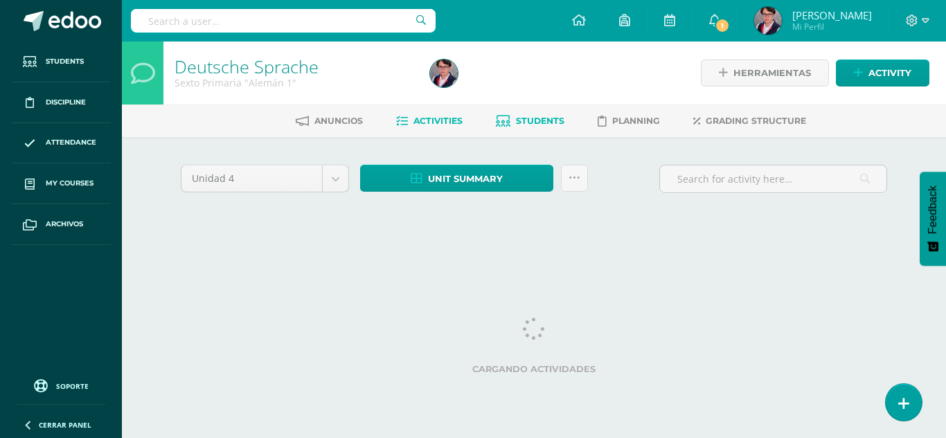
click at [542, 114] on link "Students" at bounding box center [530, 121] width 69 height 22
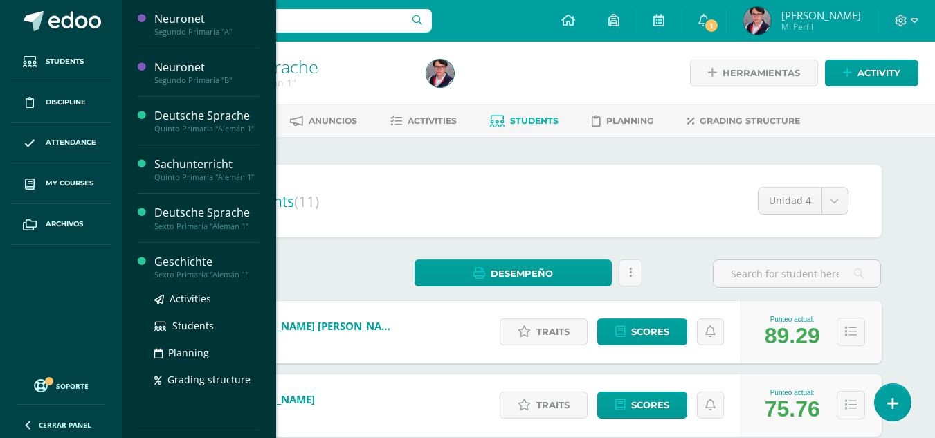
click at [204, 267] on div "Geschichte" at bounding box center [206, 262] width 105 height 16
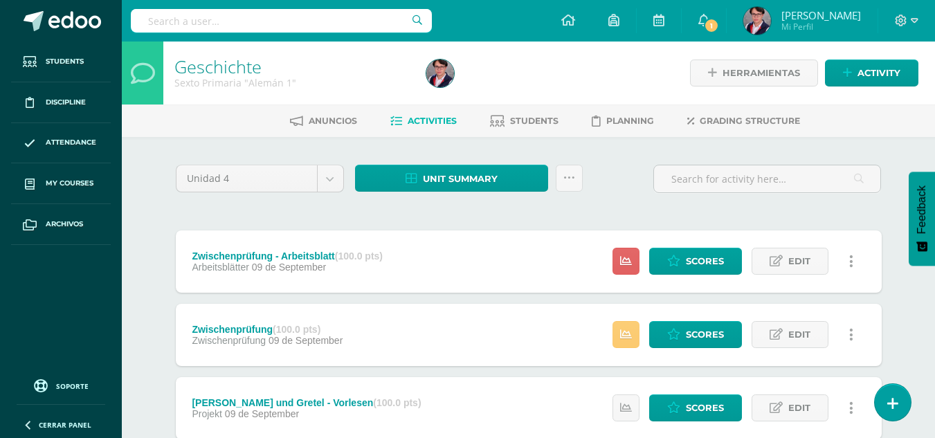
click at [534, 107] on div "Anuncios Activities Students Planning Grading structure" at bounding box center [545, 121] width 847 height 33
click at [516, 118] on span "Students" at bounding box center [534, 121] width 48 height 10
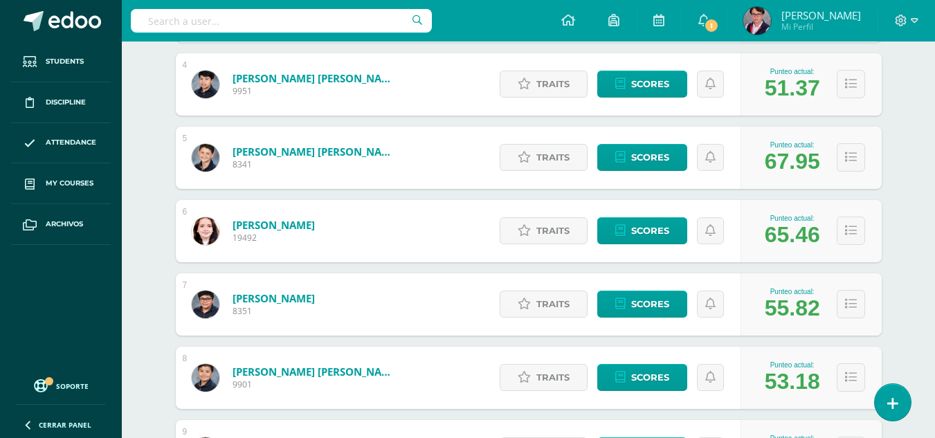
scroll to position [470, 0]
